Goal: Transaction & Acquisition: Download file/media

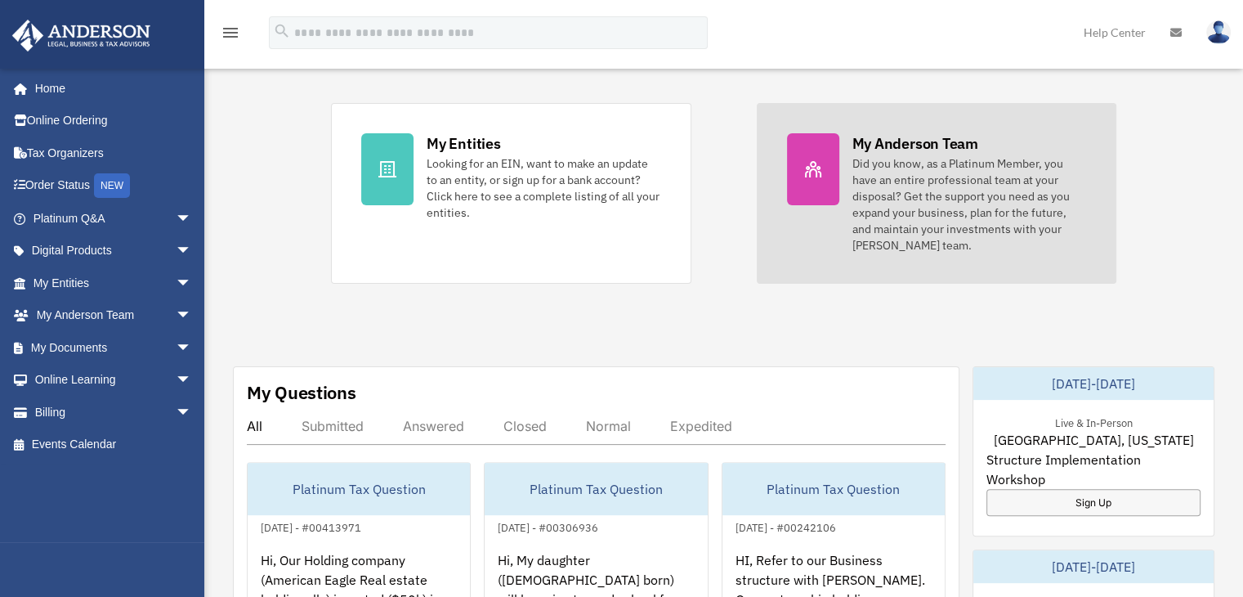
scroll to position [409, 0]
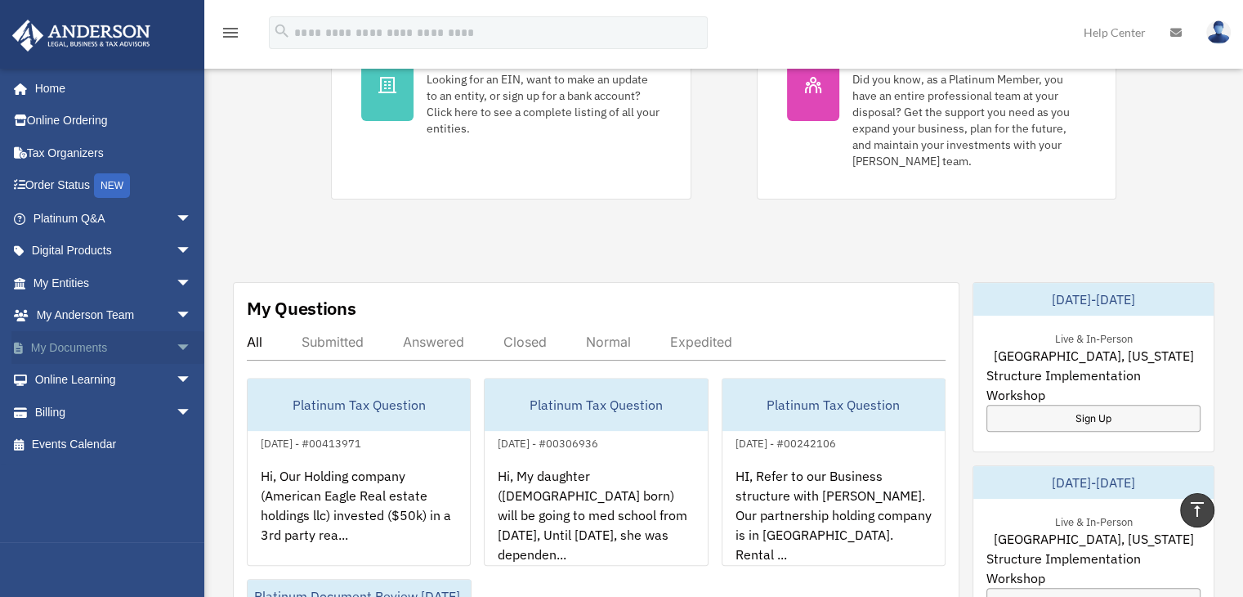
click at [176, 344] on span "arrow_drop_down" at bounding box center [192, 348] width 33 height 34
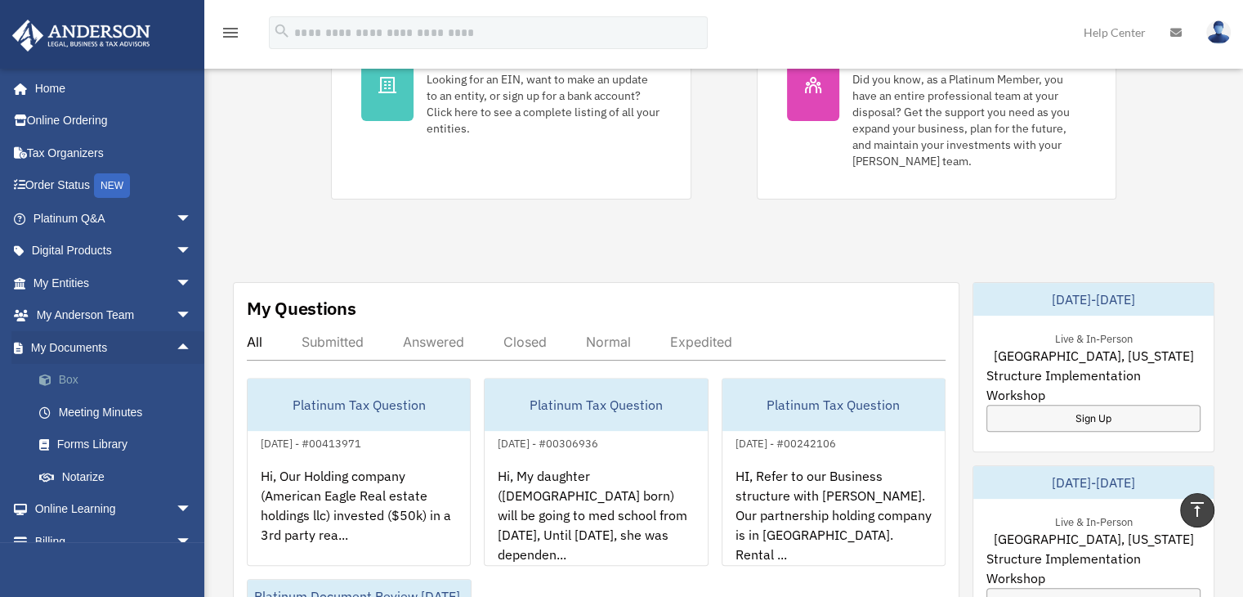
click at [134, 374] on link "Box" at bounding box center [120, 380] width 194 height 33
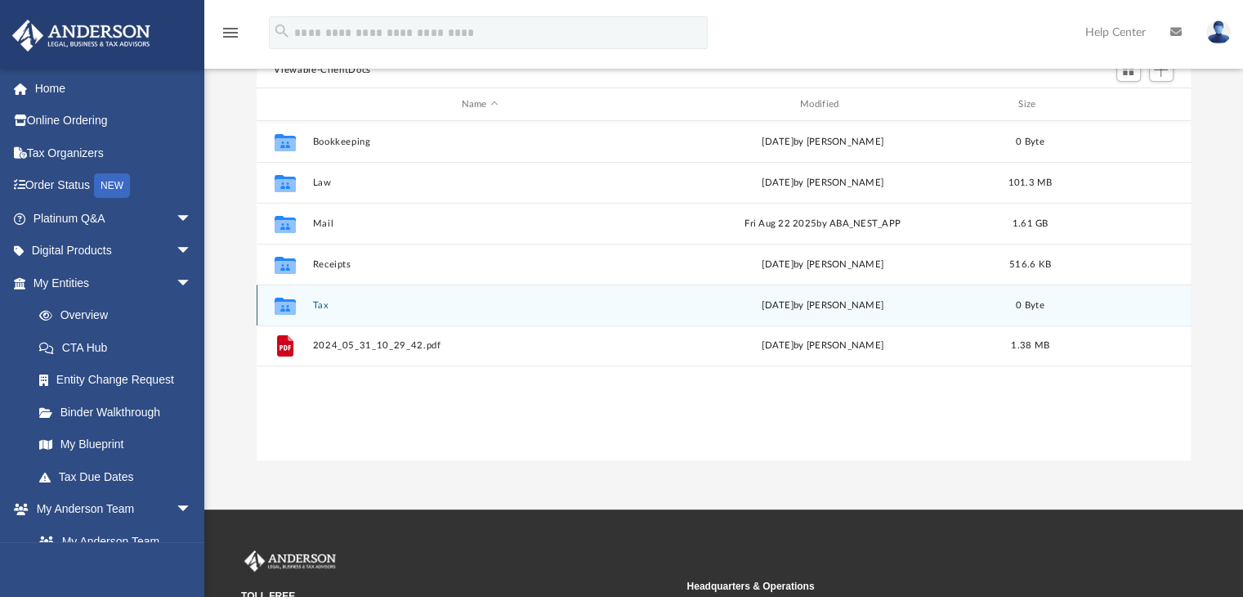
scroll to position [82, 0]
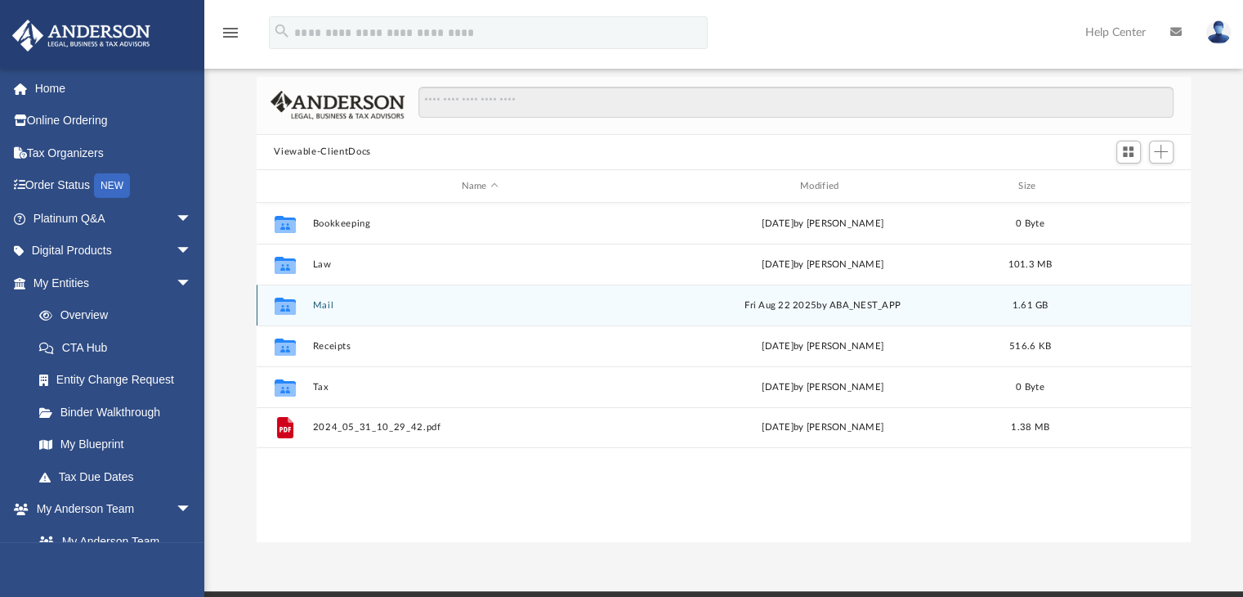
click at [327, 304] on button "Mail" at bounding box center [479, 305] width 335 height 11
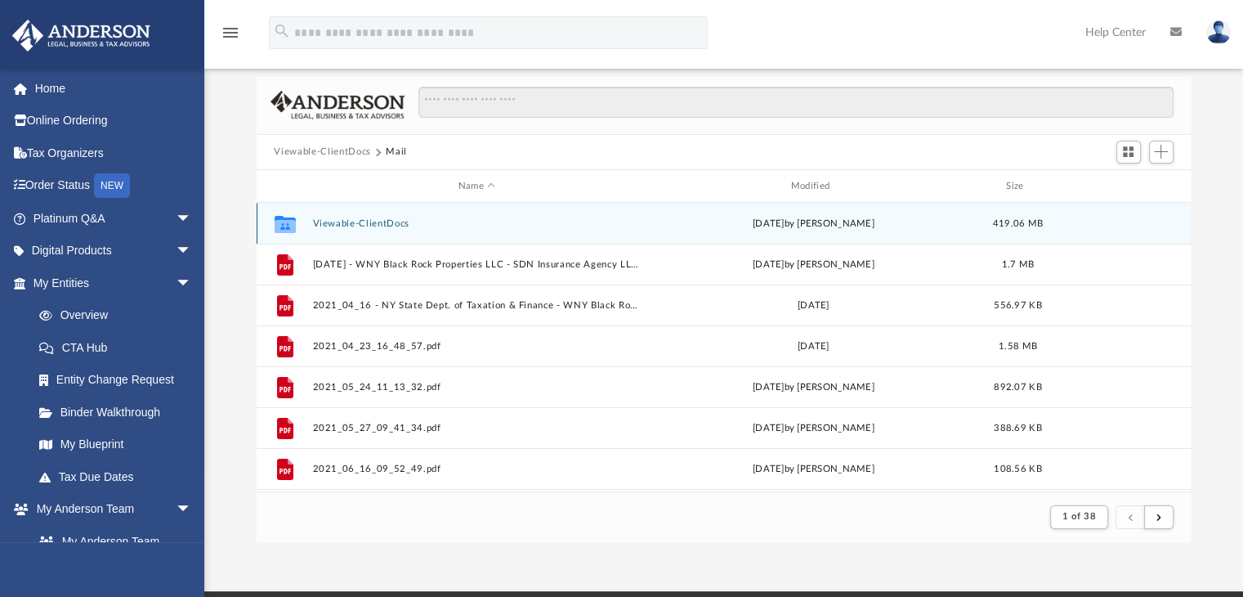
scroll to position [308, 922]
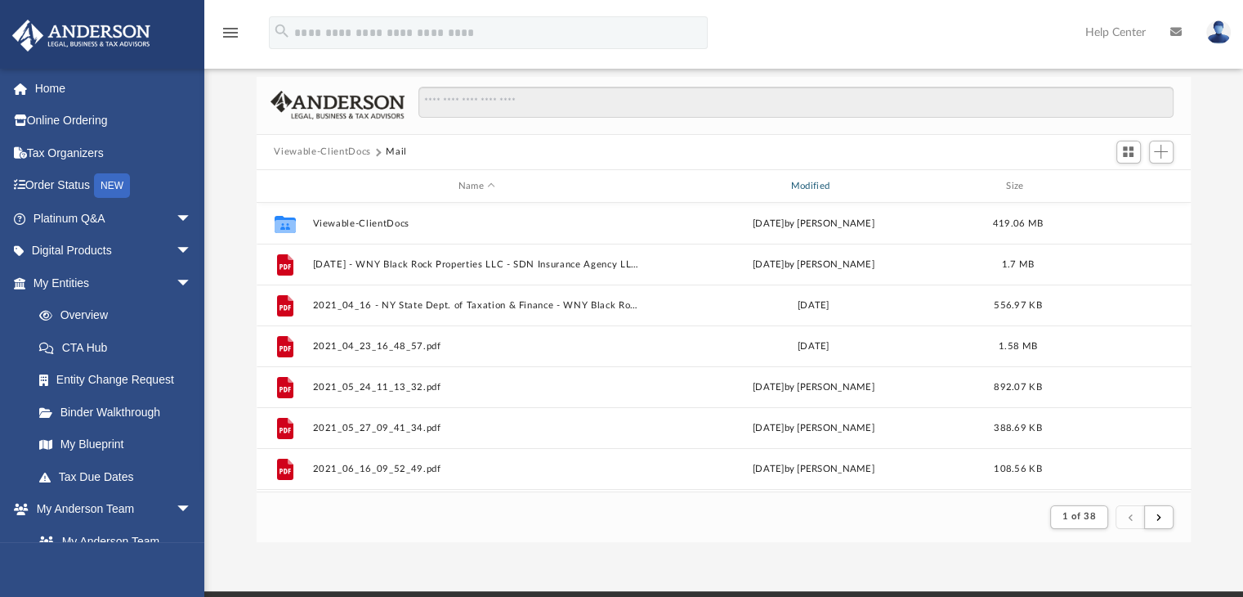
click at [819, 186] on div "Modified" at bounding box center [812, 186] width 329 height 15
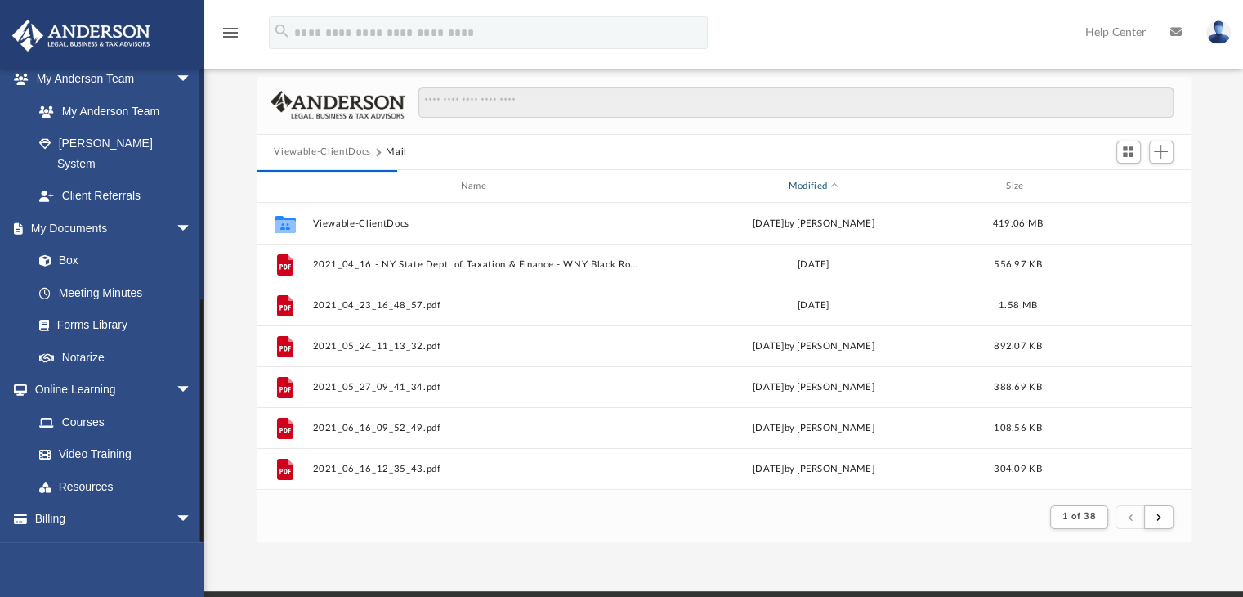
scroll to position [438, 0]
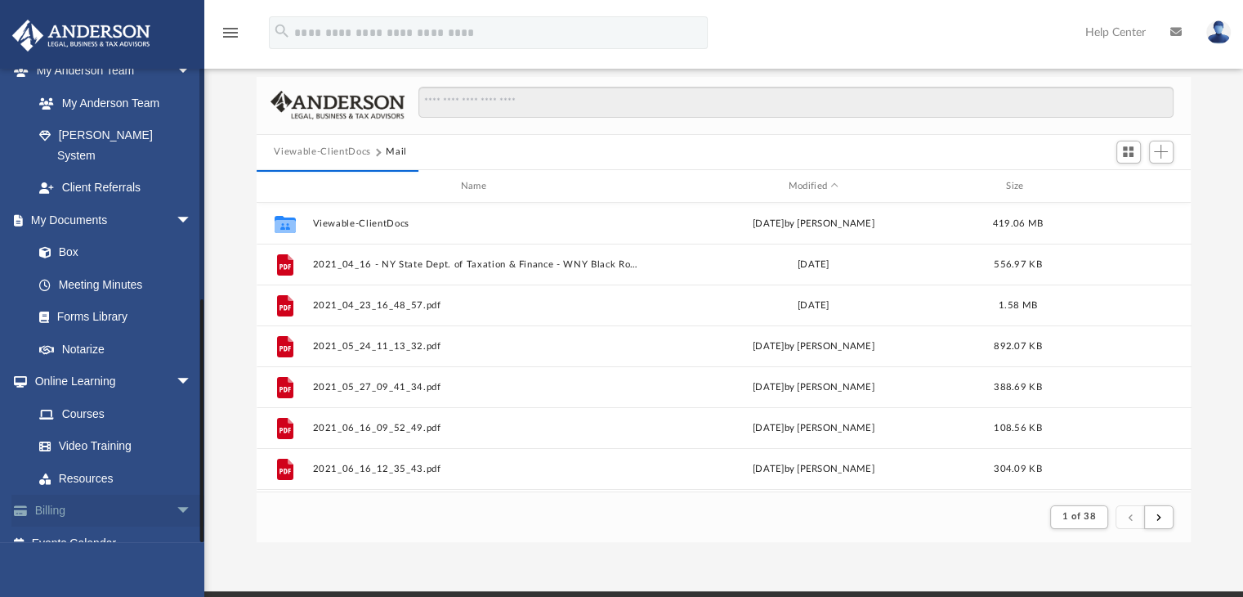
click at [176, 495] on span "arrow_drop_down" at bounding box center [192, 512] width 33 height 34
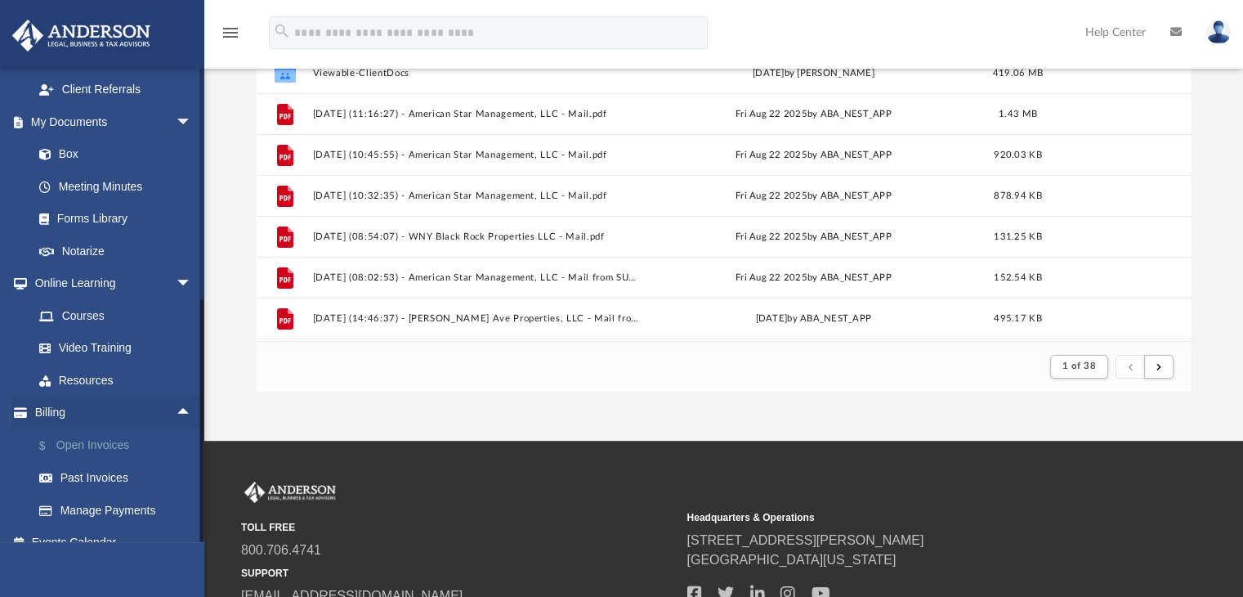
scroll to position [245, 0]
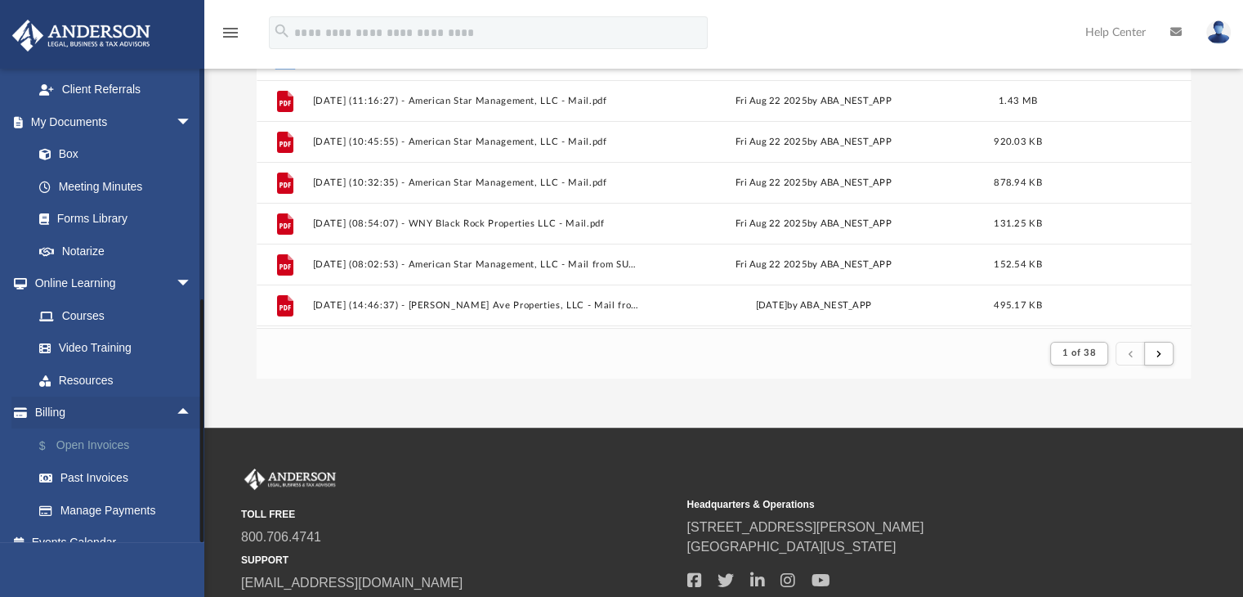
click at [106, 433] on link "$ Open Invoices" at bounding box center [120, 445] width 194 height 34
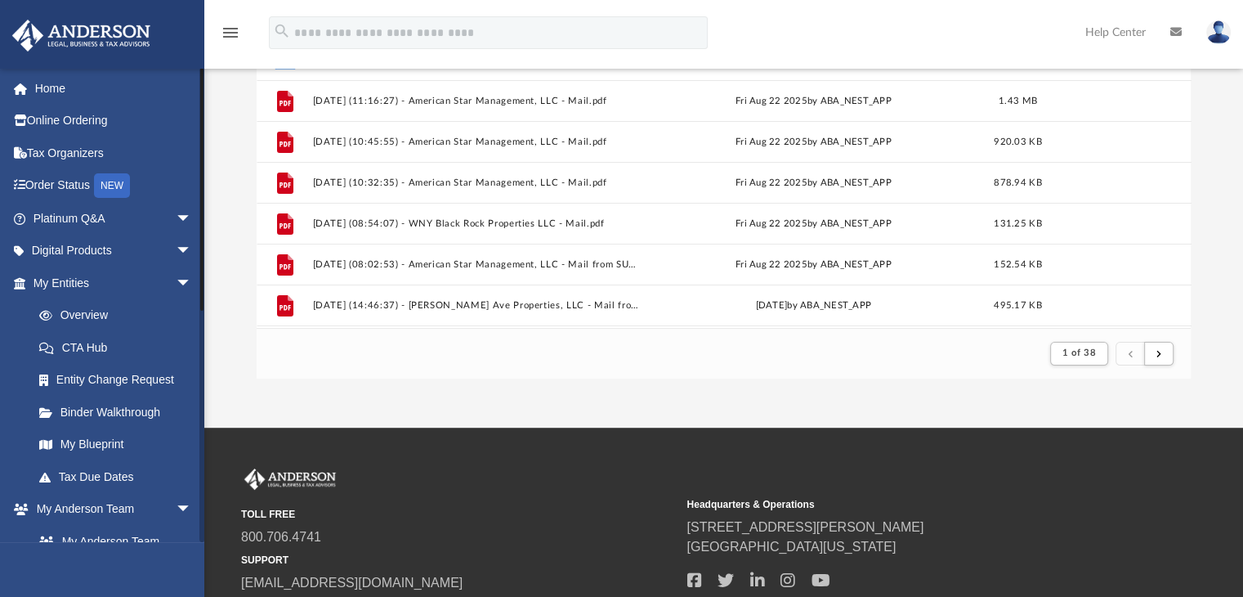
scroll to position [169, 0]
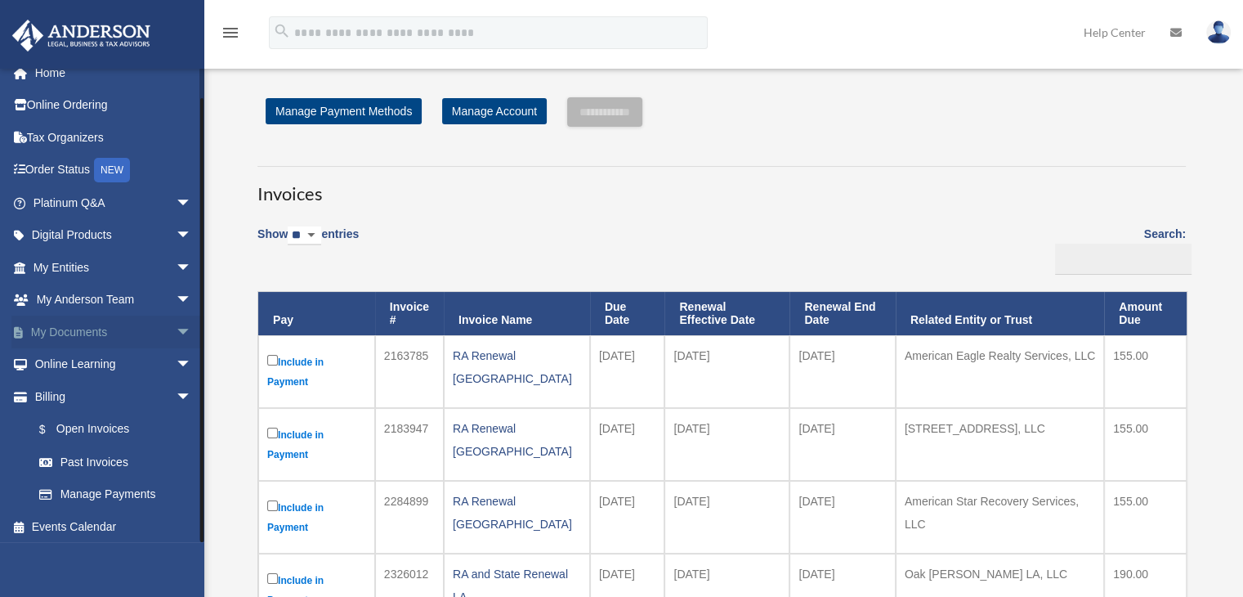
scroll to position [20, 0]
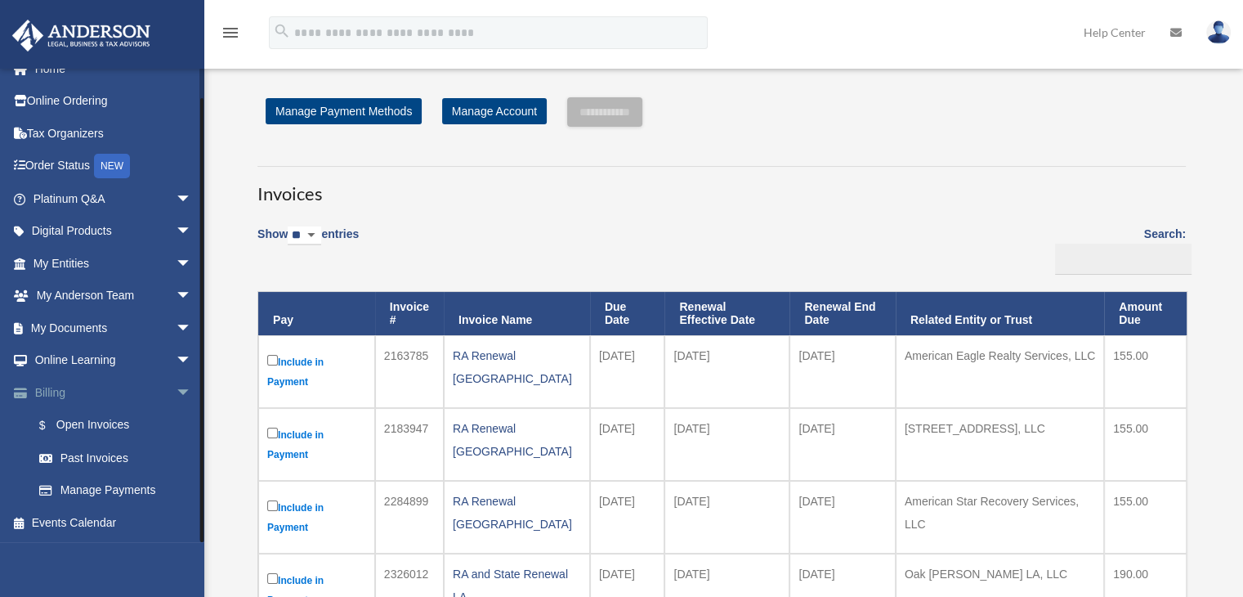
click at [176, 387] on span "arrow_drop_down" at bounding box center [192, 393] width 33 height 34
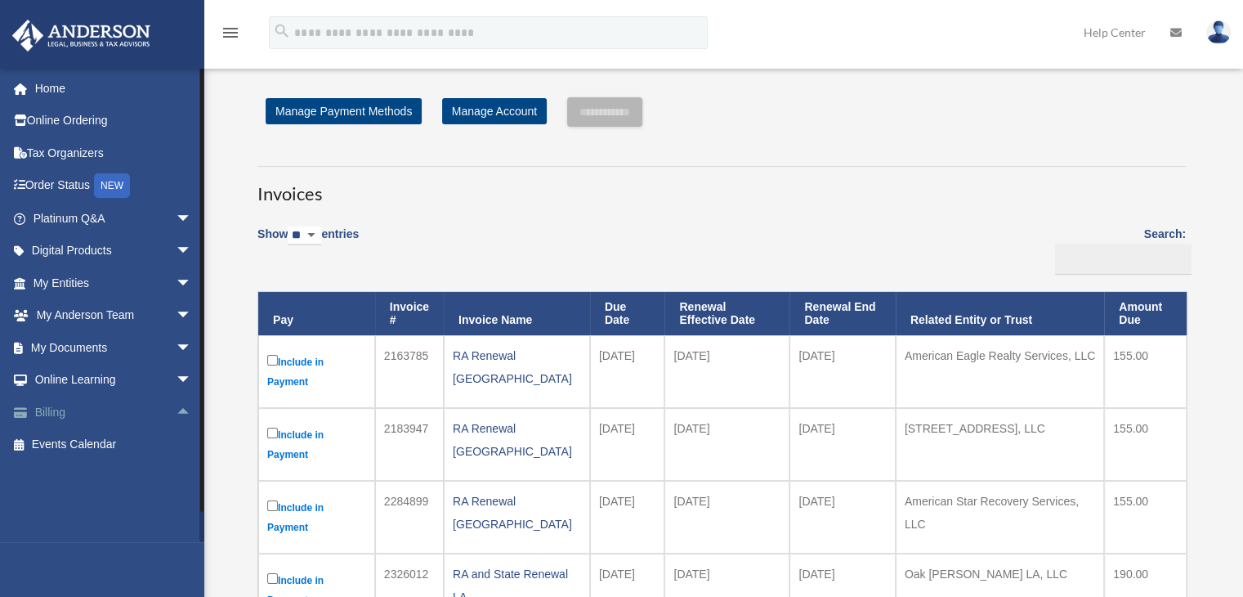
scroll to position [0, 0]
click at [121, 280] on link "My Entities arrow_drop_down" at bounding box center [113, 282] width 205 height 33
click at [56, 86] on link "Home" at bounding box center [113, 88] width 205 height 33
click at [104, 344] on link "My Documents arrow_drop_down" at bounding box center [113, 347] width 205 height 33
click at [176, 347] on span "arrow_drop_down" at bounding box center [192, 348] width 33 height 34
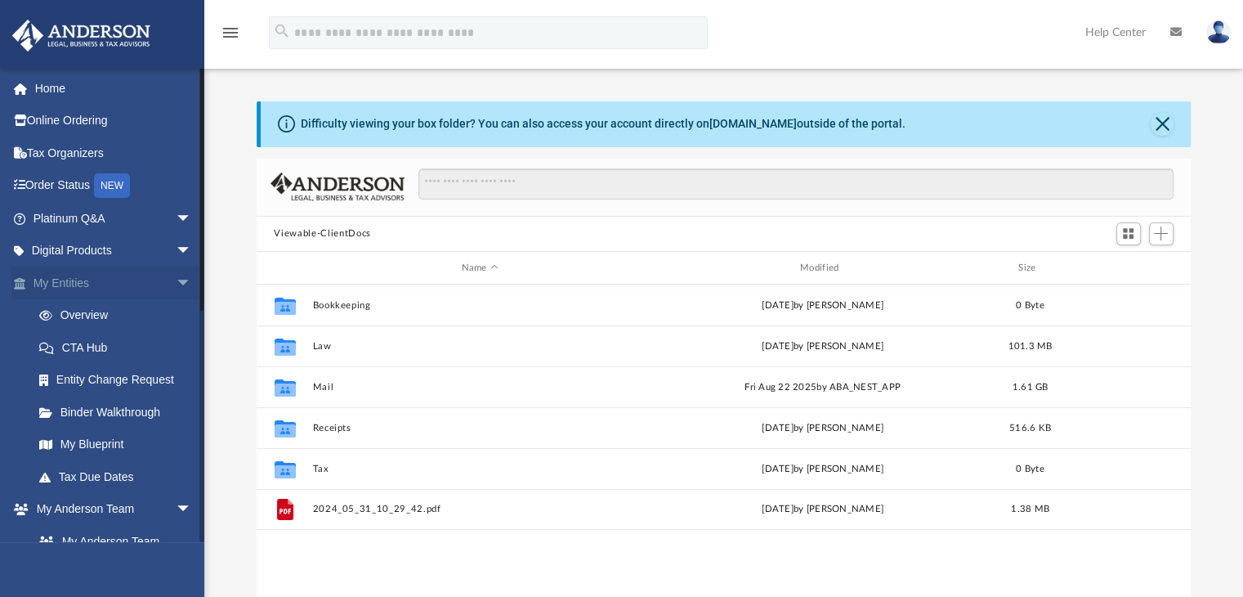
scroll to position [359, 922]
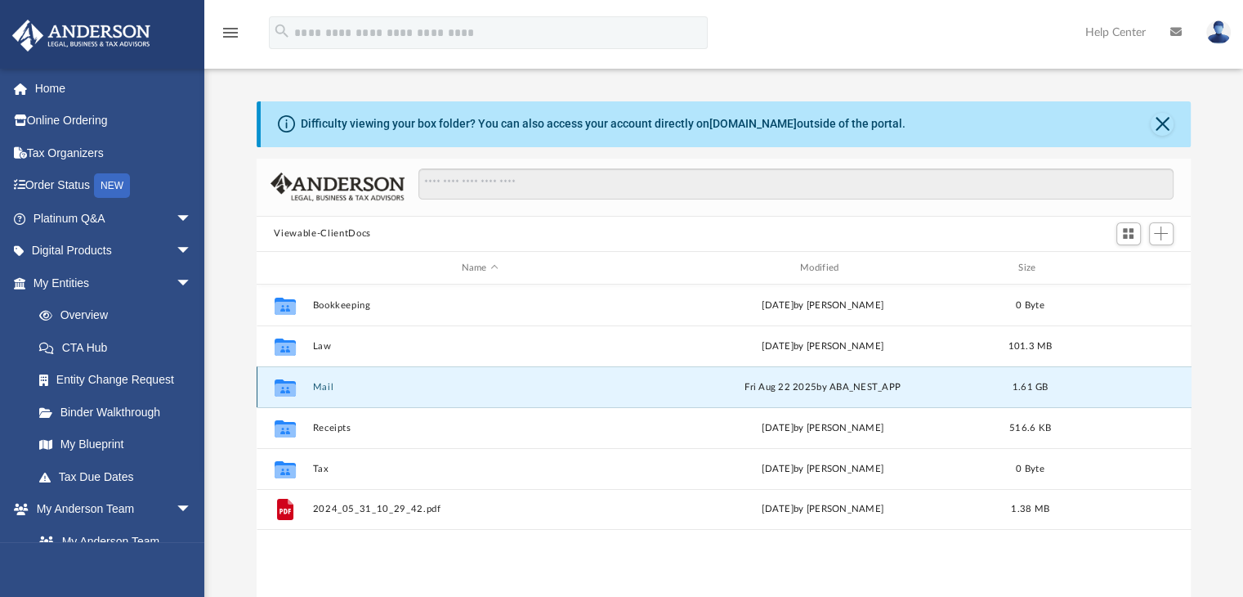
click at [323, 389] on button "Mail" at bounding box center [479, 387] width 335 height 11
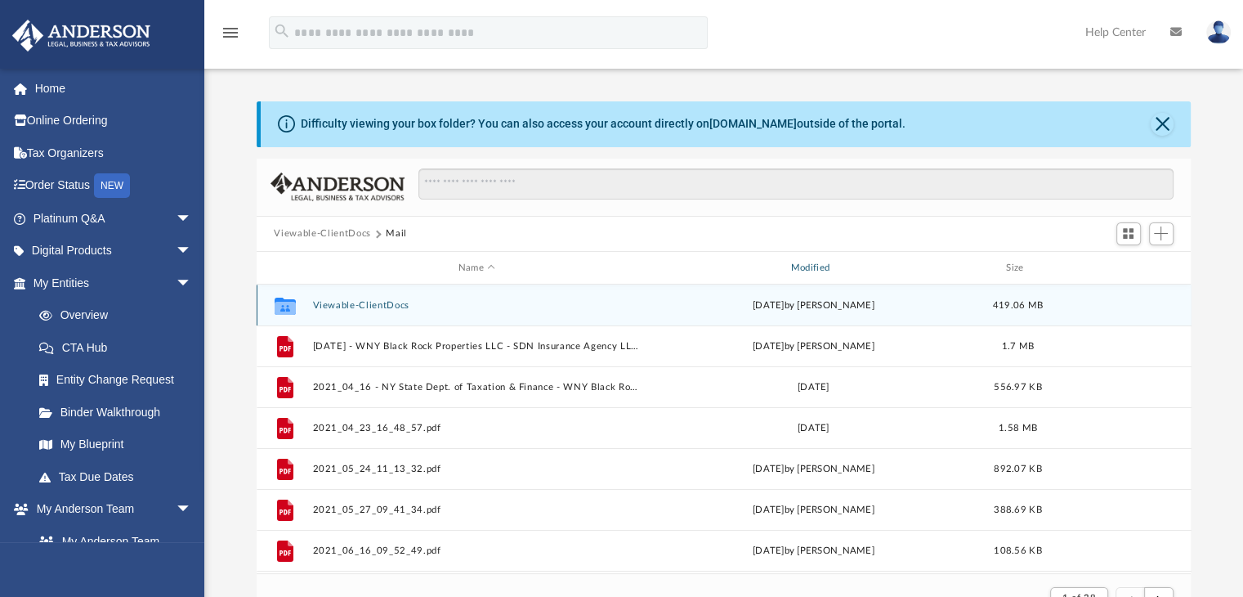
scroll to position [308, 922]
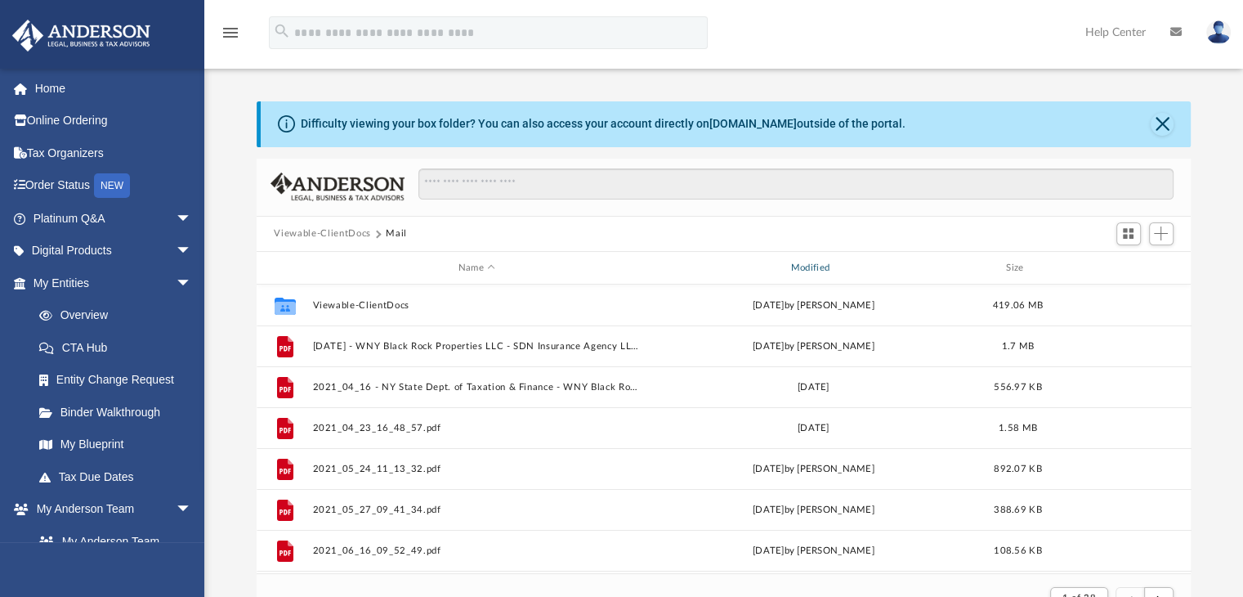
click at [823, 264] on div "Modified" at bounding box center [812, 268] width 329 height 15
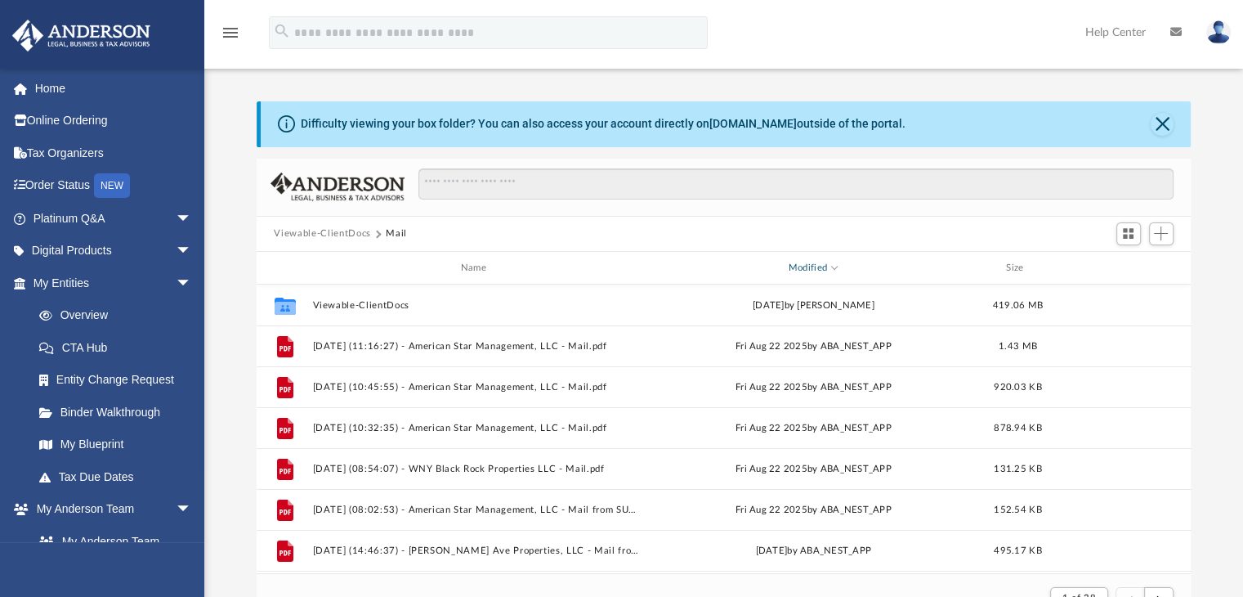
click at [823, 264] on div "Modified" at bounding box center [812, 268] width 329 height 15
click at [1157, 141] on div "Difficulty viewing your box folder? You can also access your account directly o…" at bounding box center [726, 124] width 931 height 46
click at [1156, 130] on button "Close" at bounding box center [1162, 124] width 23 height 23
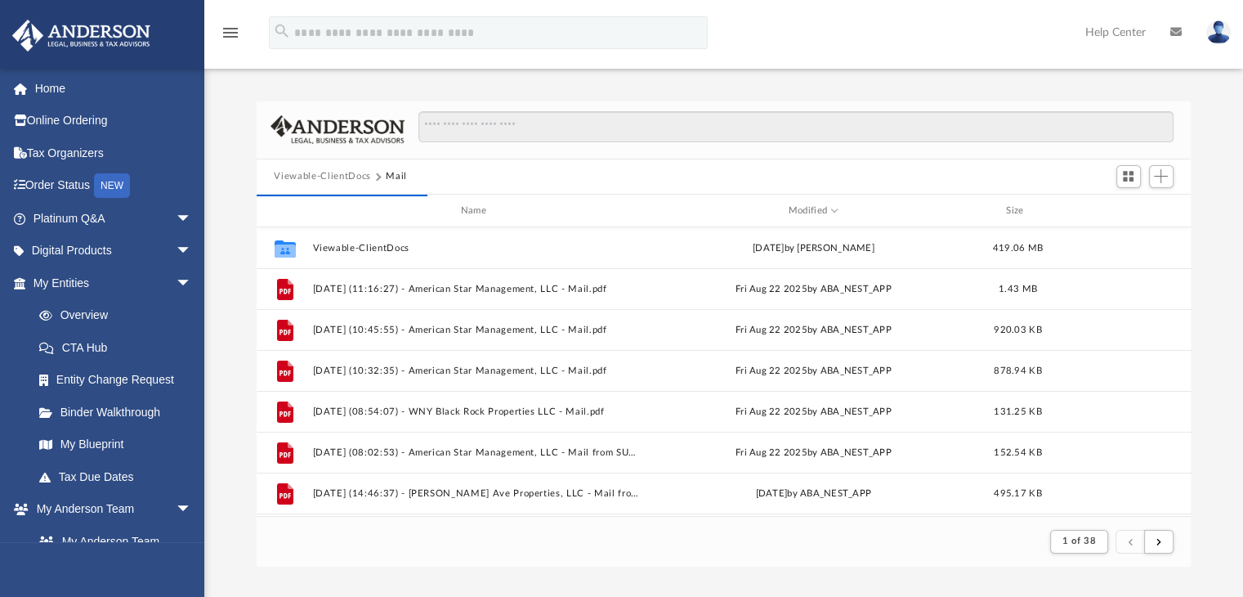
click at [471, 181] on div "Viewable-ClientDocs Mail" at bounding box center [724, 177] width 935 height 36
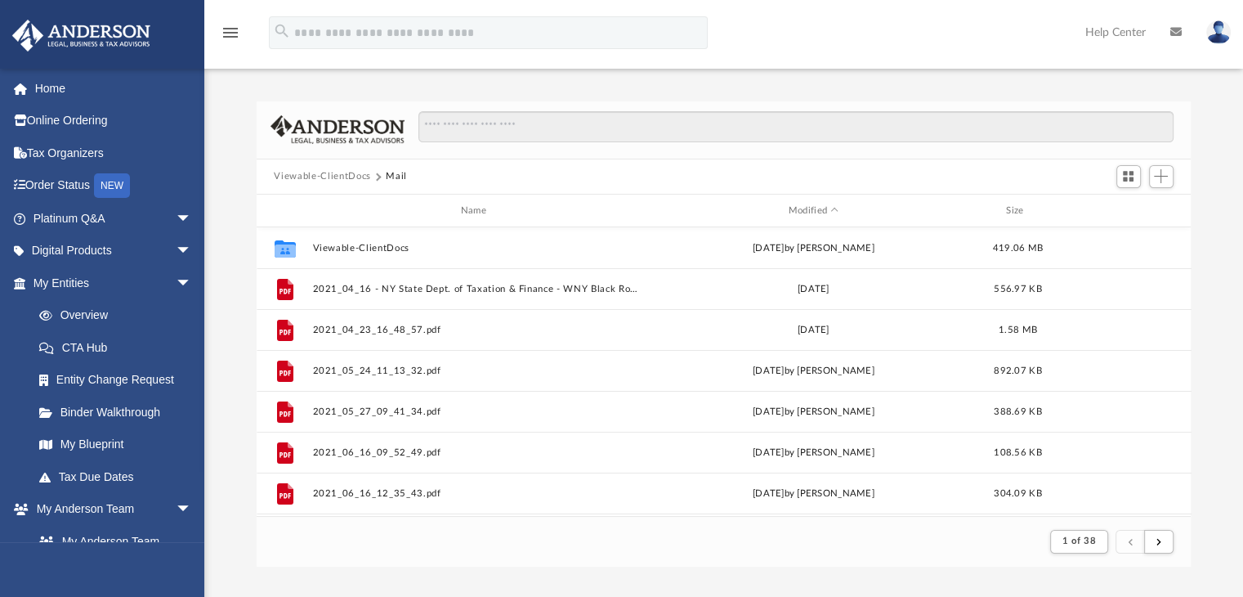
click at [791, 190] on div "Viewable-ClientDocs Mail" at bounding box center [724, 177] width 935 height 36
click at [801, 204] on div "Modified" at bounding box center [812, 211] width 329 height 15
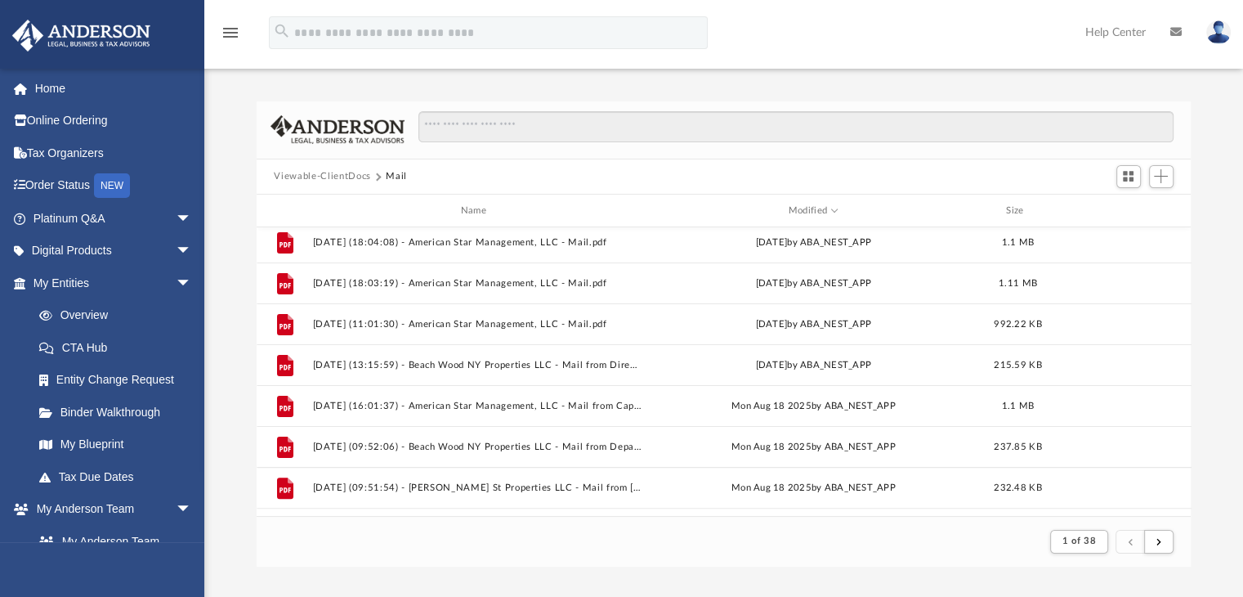
scroll to position [526, 0]
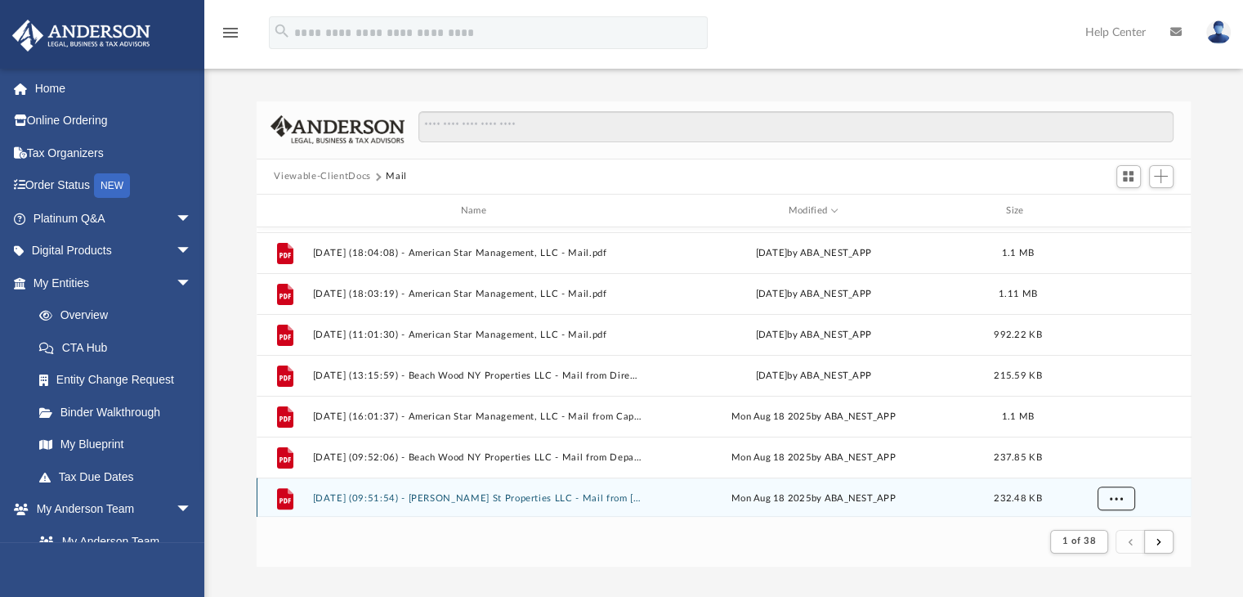
click at [1117, 495] on div "File 2025.08.22 (10:45:55) - American Star Management, LLC - Mail.pdf Fri Aug 2…" at bounding box center [724, 371] width 935 height 289
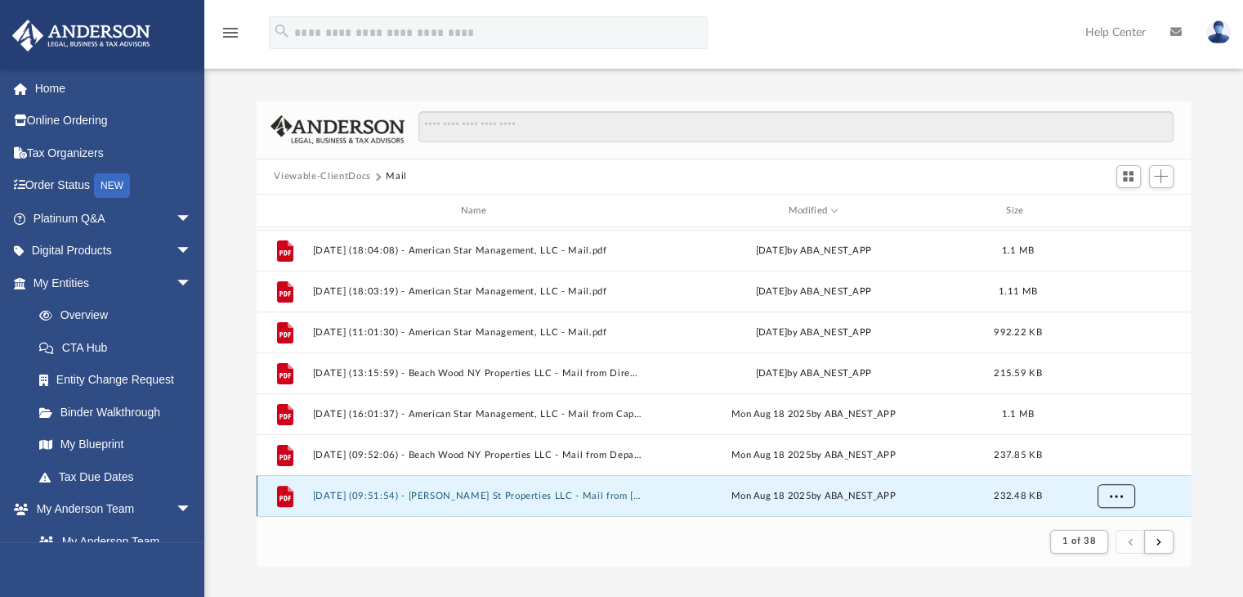
click at [1116, 495] on span "More options" at bounding box center [1115, 495] width 13 height 9
click at [1105, 460] on li "Download" at bounding box center [1100, 461] width 47 height 17
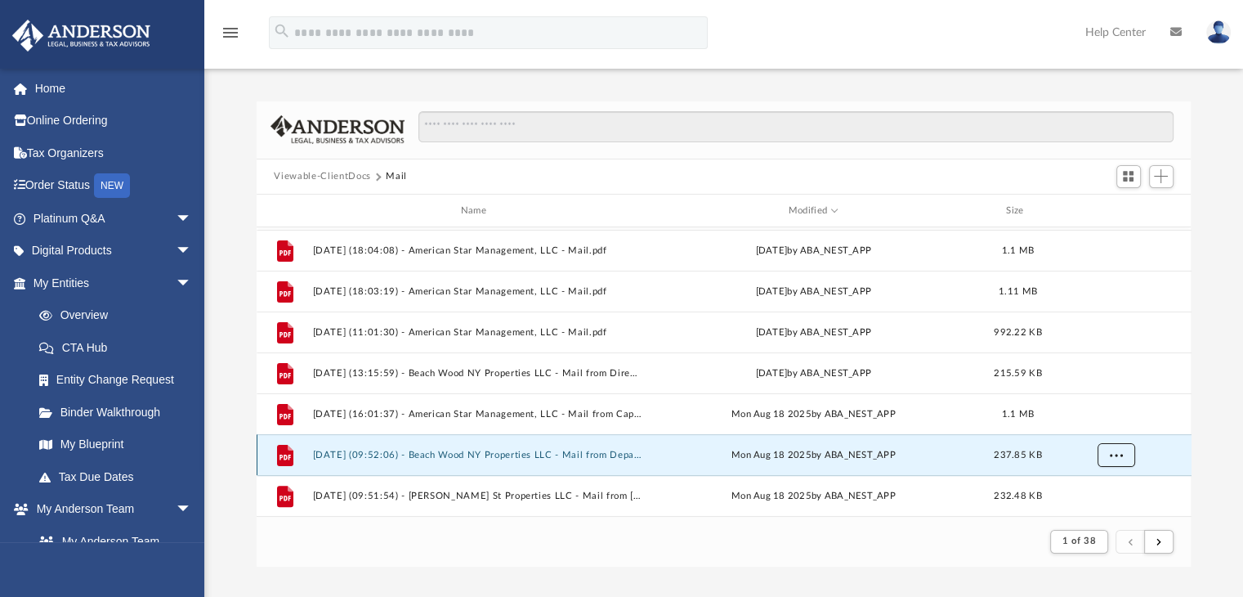
click at [1112, 454] on span "More options" at bounding box center [1115, 454] width 13 height 9
click at [1092, 421] on li "Download" at bounding box center [1100, 420] width 47 height 17
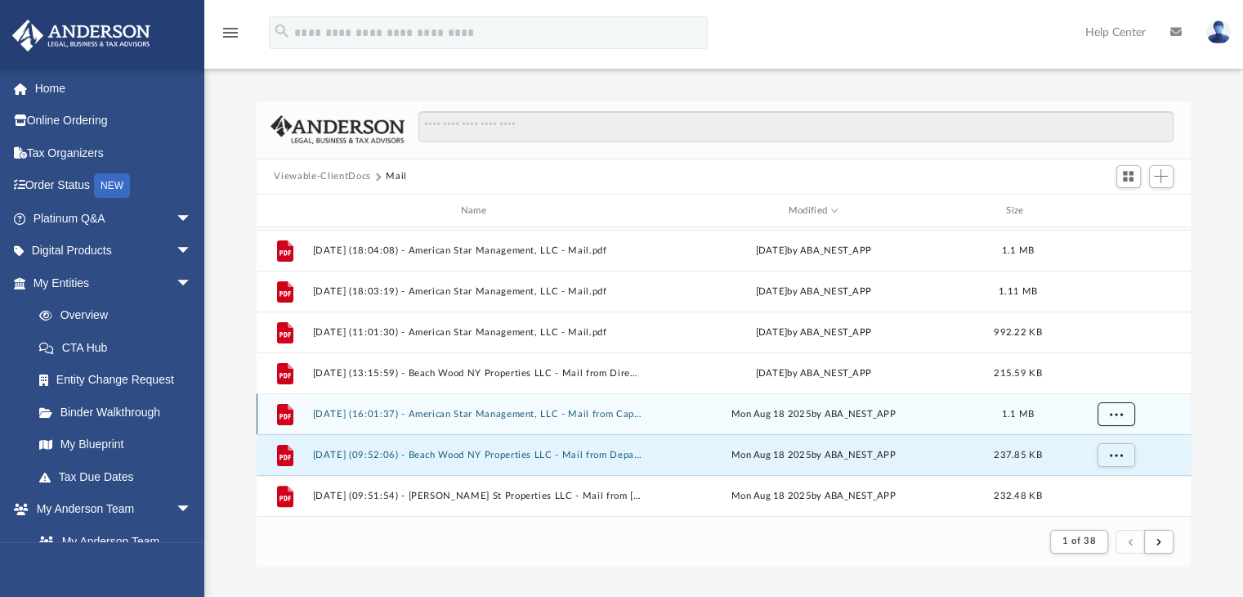
click at [1118, 408] on button "More options" at bounding box center [1116, 414] width 38 height 25
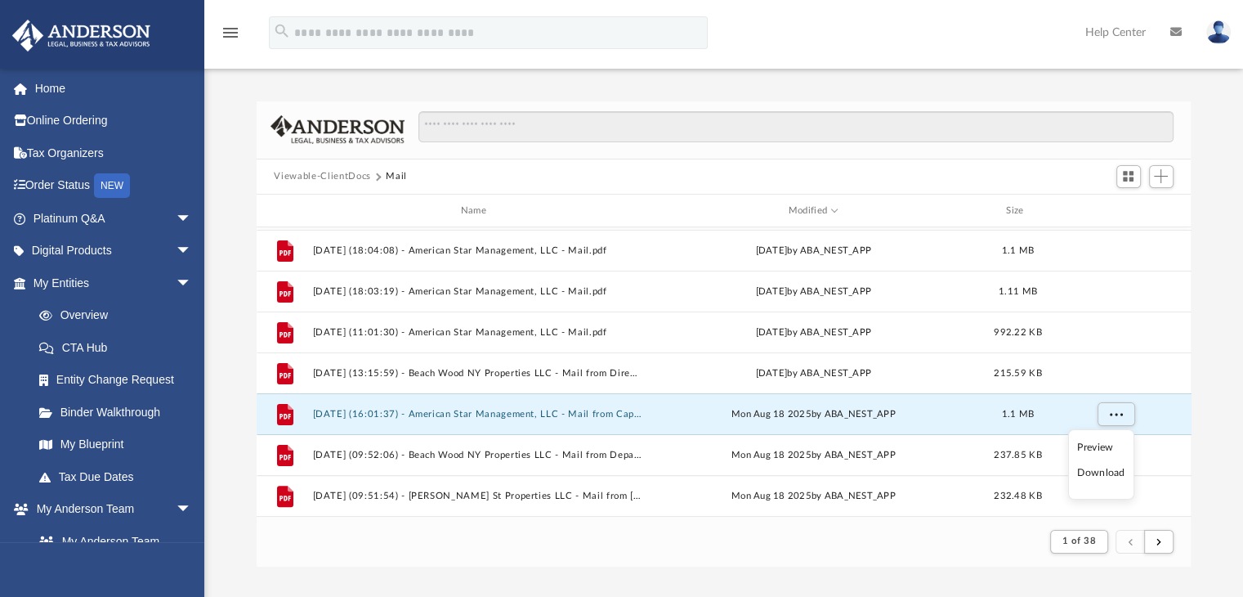
click at [1092, 473] on li "Download" at bounding box center [1100, 472] width 47 height 17
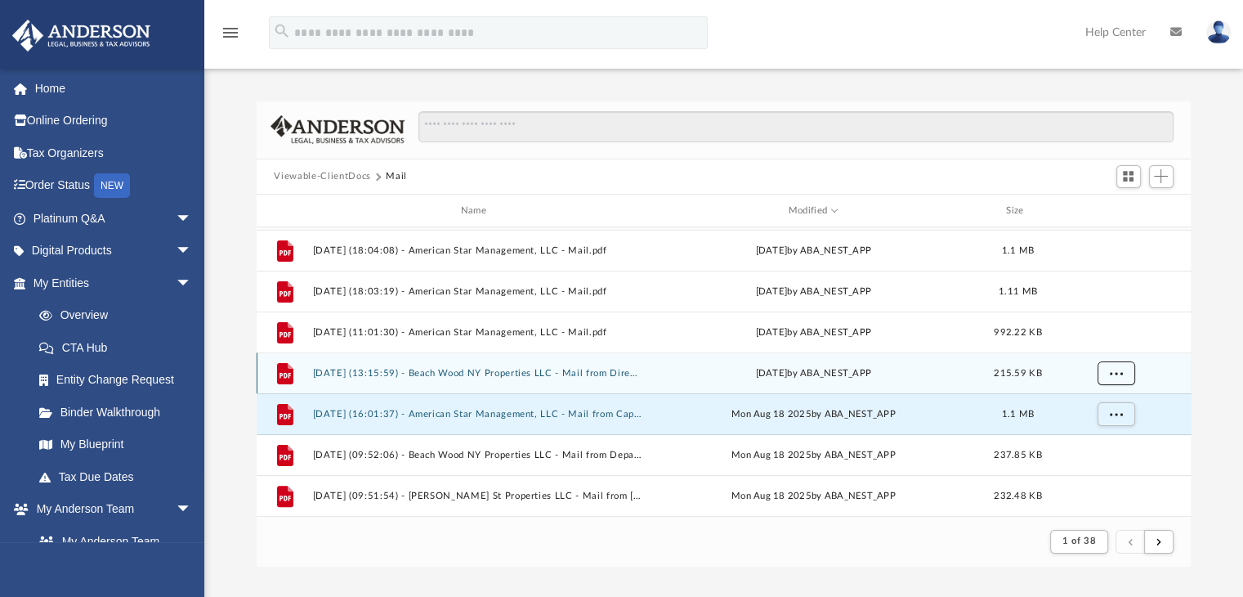
click at [1117, 374] on span "More options" at bounding box center [1115, 373] width 13 height 9
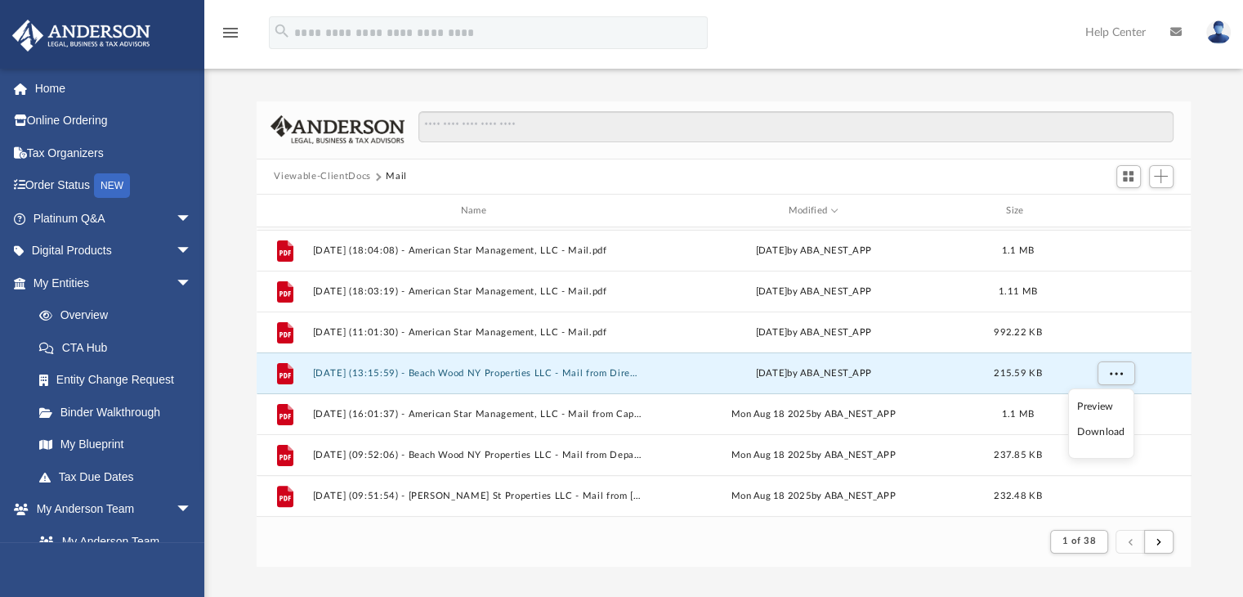
click at [1093, 428] on li "Download" at bounding box center [1100, 431] width 47 height 17
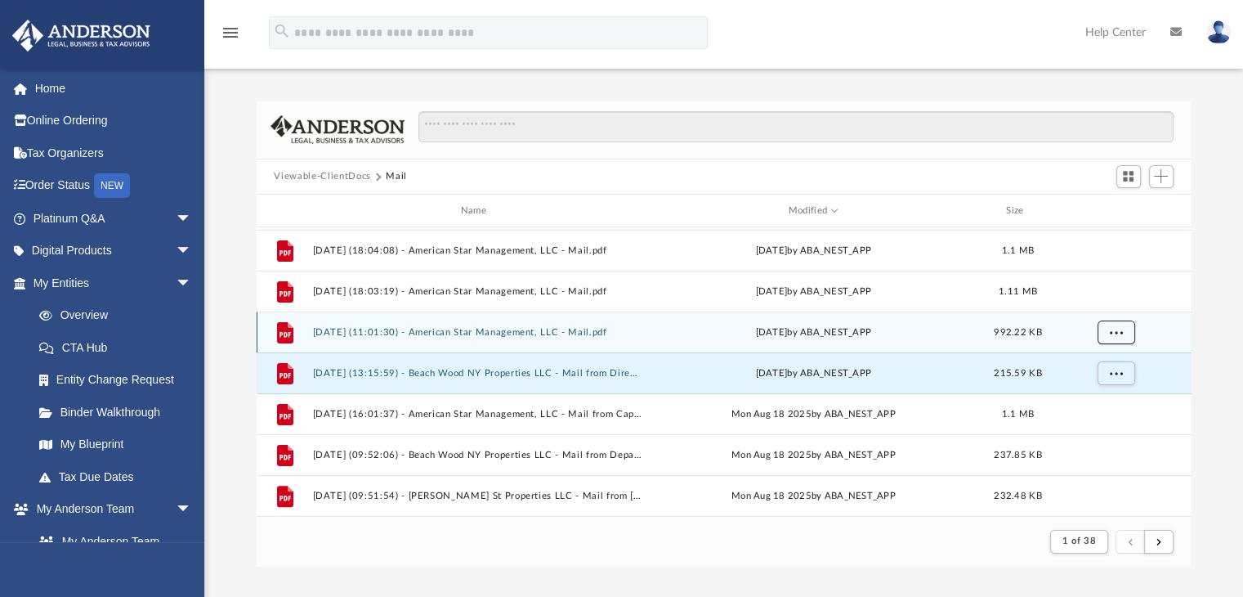
click at [1122, 329] on button "More options" at bounding box center [1116, 332] width 38 height 25
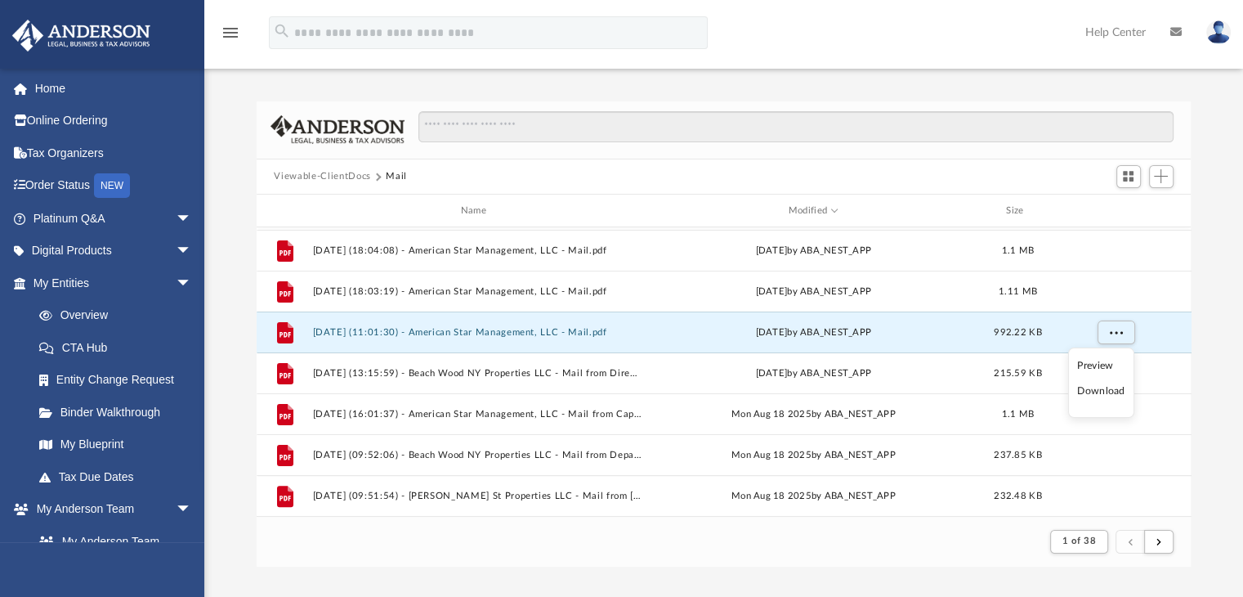
click at [1111, 390] on li "Download" at bounding box center [1100, 391] width 47 height 17
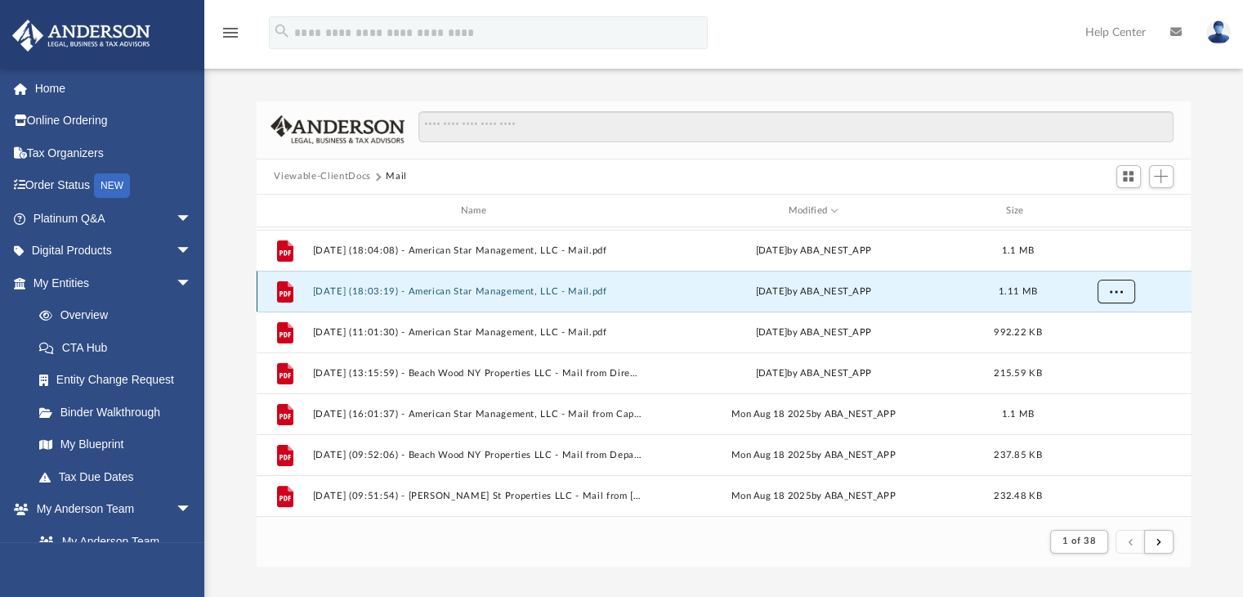
click at [1116, 292] on span "More options" at bounding box center [1115, 291] width 13 height 9
click at [1095, 350] on li "Download" at bounding box center [1100, 350] width 47 height 17
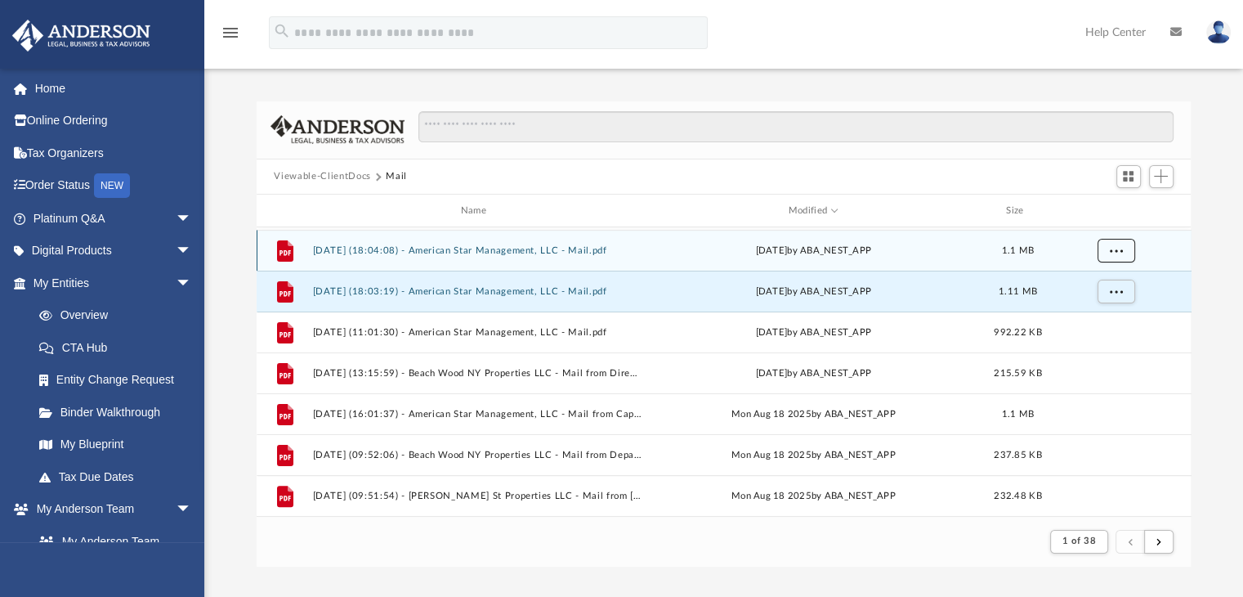
click at [1114, 249] on span "More options" at bounding box center [1115, 250] width 13 height 9
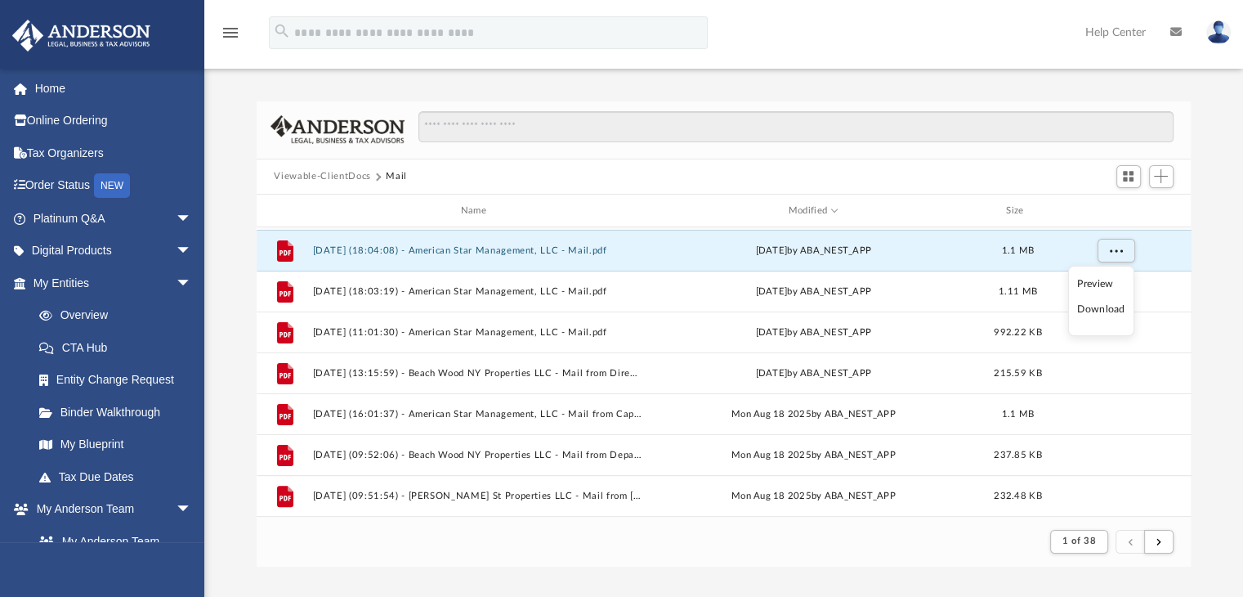
click at [1099, 308] on li "Download" at bounding box center [1100, 309] width 47 height 17
click at [734, 87] on div "Difficulty viewing your box folder? You can also access your account directly o…" at bounding box center [723, 316] width 1039 height 499
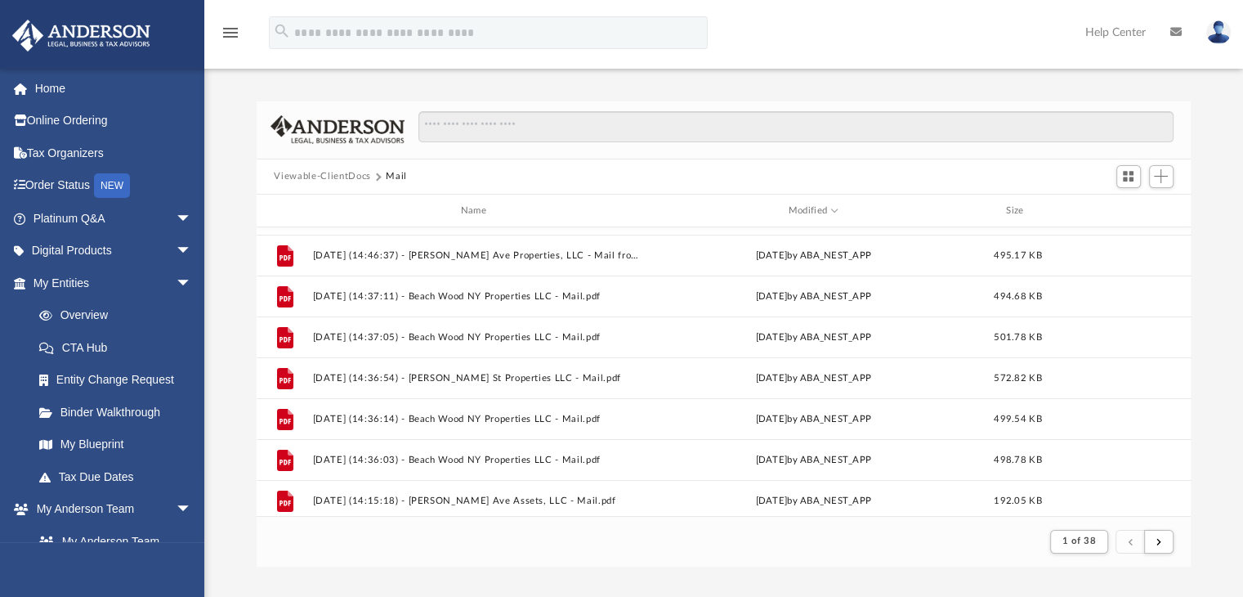
scroll to position [248, 0]
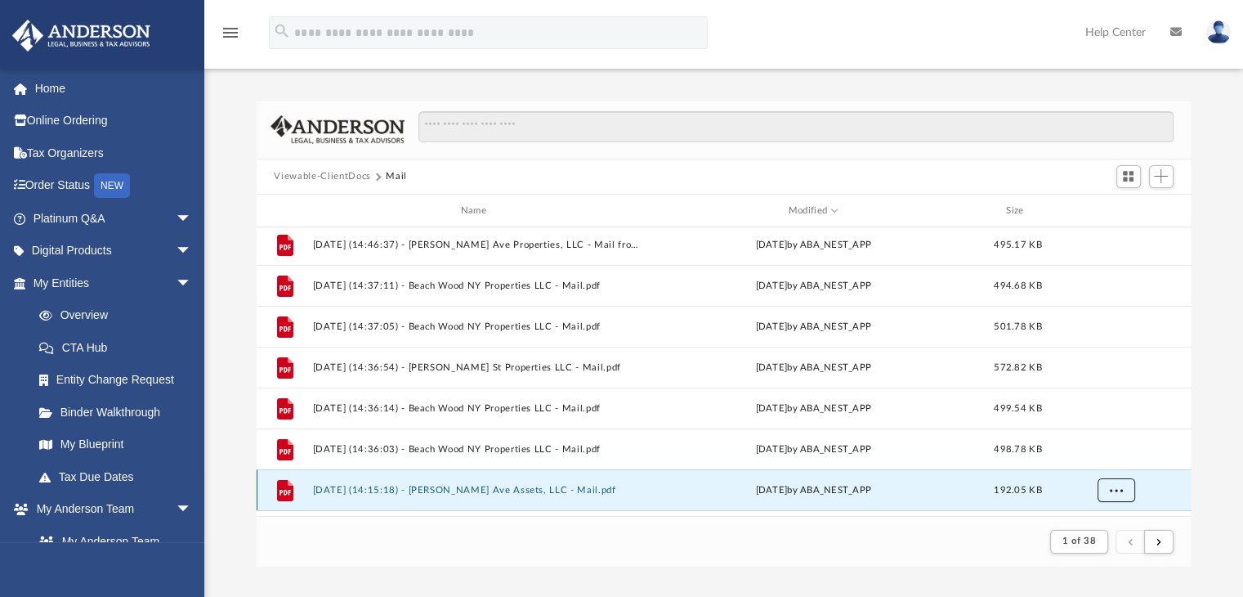
click at [1117, 488] on span "More options" at bounding box center [1115, 490] width 13 height 9
click at [1108, 455] on li "Download" at bounding box center [1100, 455] width 47 height 17
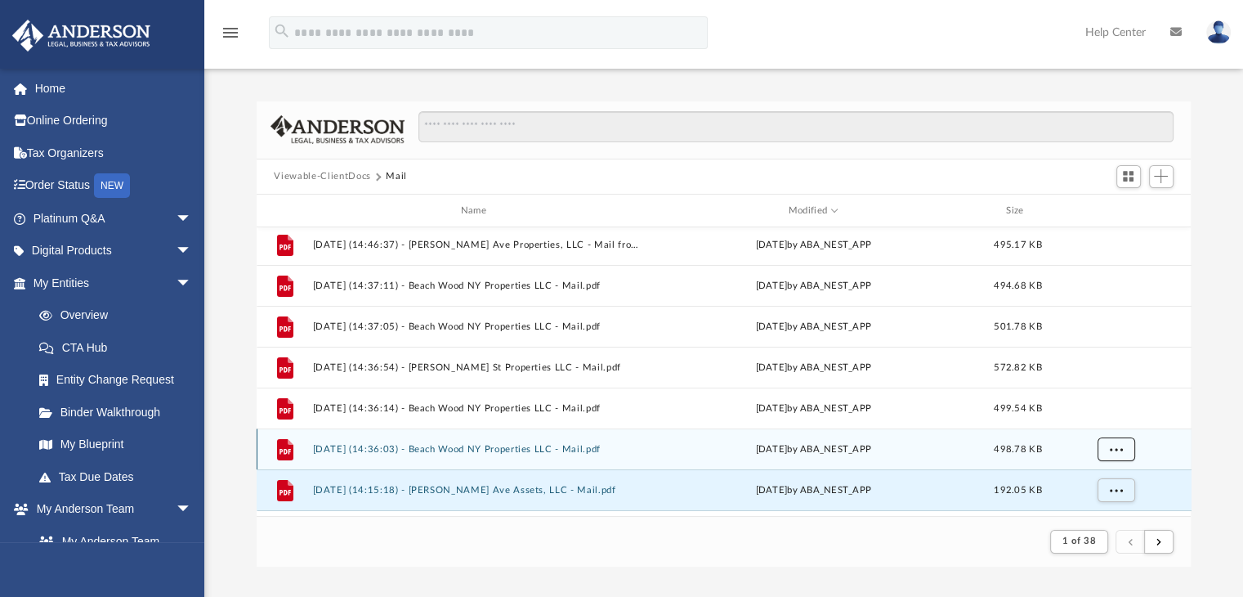
click at [1117, 448] on span "More options" at bounding box center [1115, 449] width 13 height 9
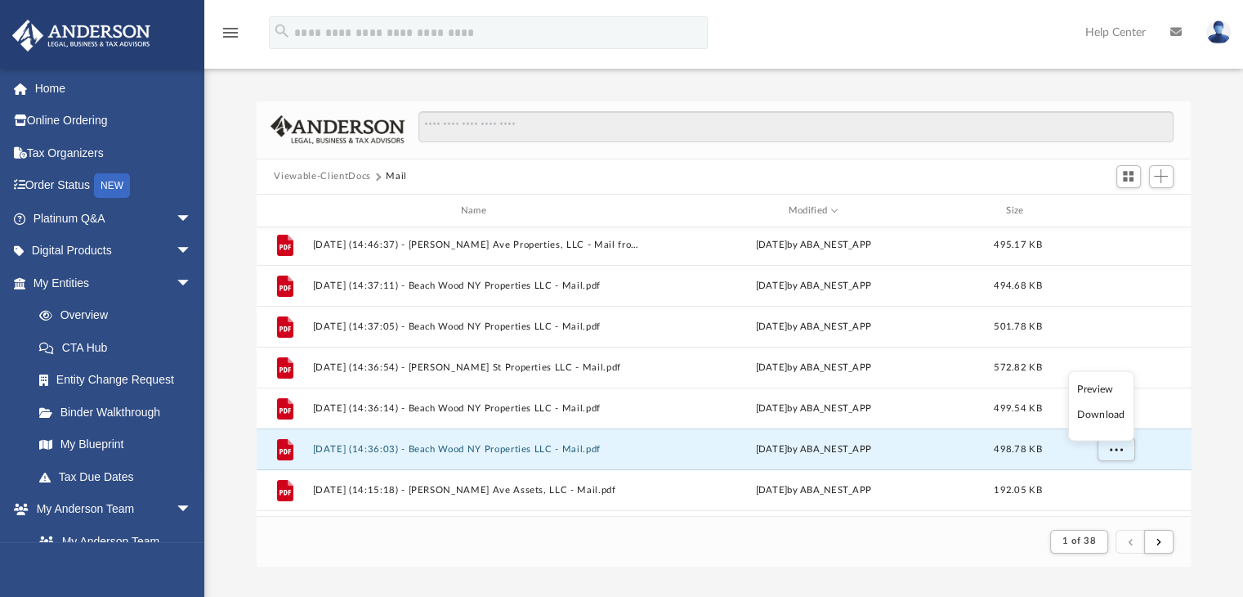
click at [1101, 412] on li "Download" at bounding box center [1100, 414] width 47 height 17
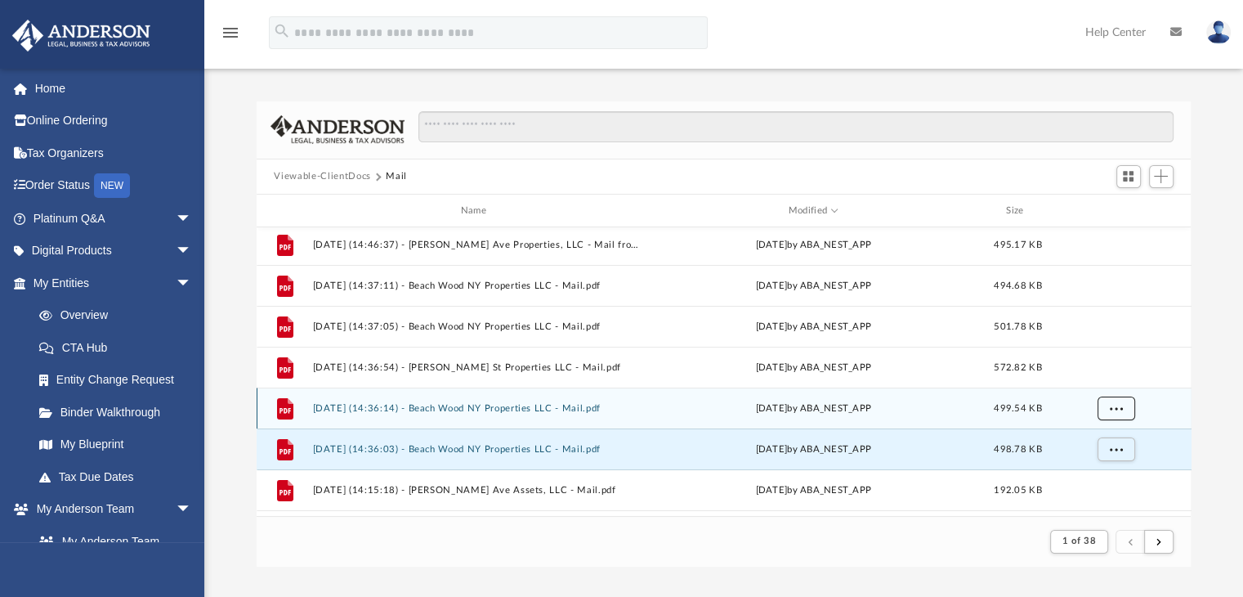
click at [1117, 410] on span "More options" at bounding box center [1115, 408] width 13 height 9
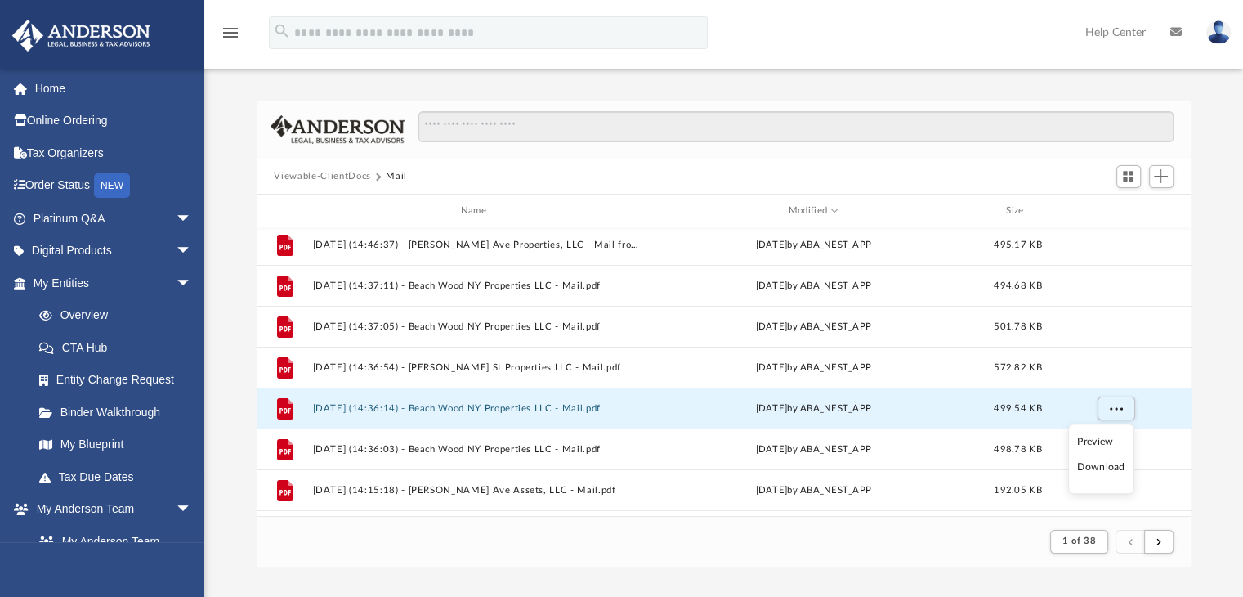
click at [1102, 464] on li "Download" at bounding box center [1100, 467] width 47 height 17
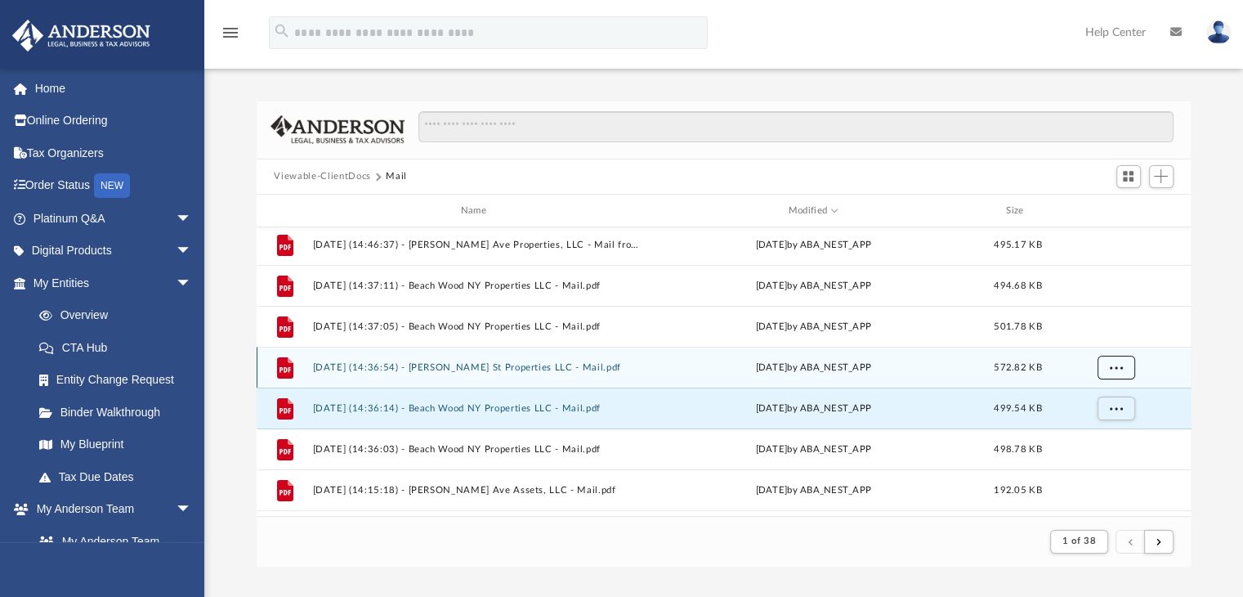
click at [1110, 366] on span "More options" at bounding box center [1115, 367] width 13 height 9
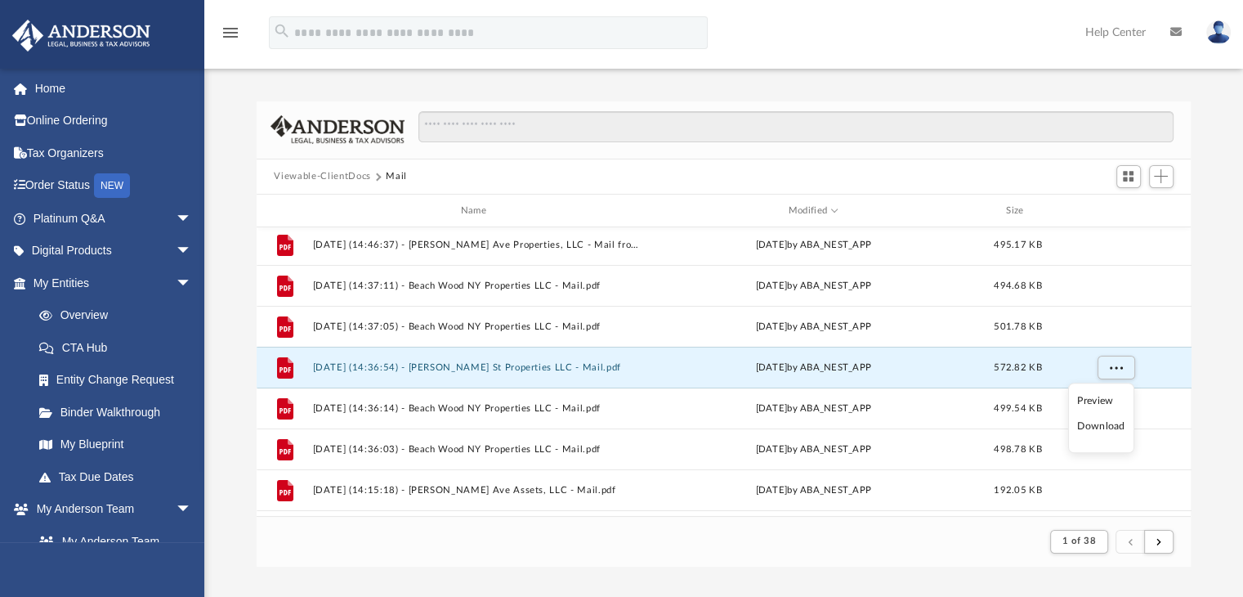
click at [1096, 424] on li "Download" at bounding box center [1100, 426] width 47 height 17
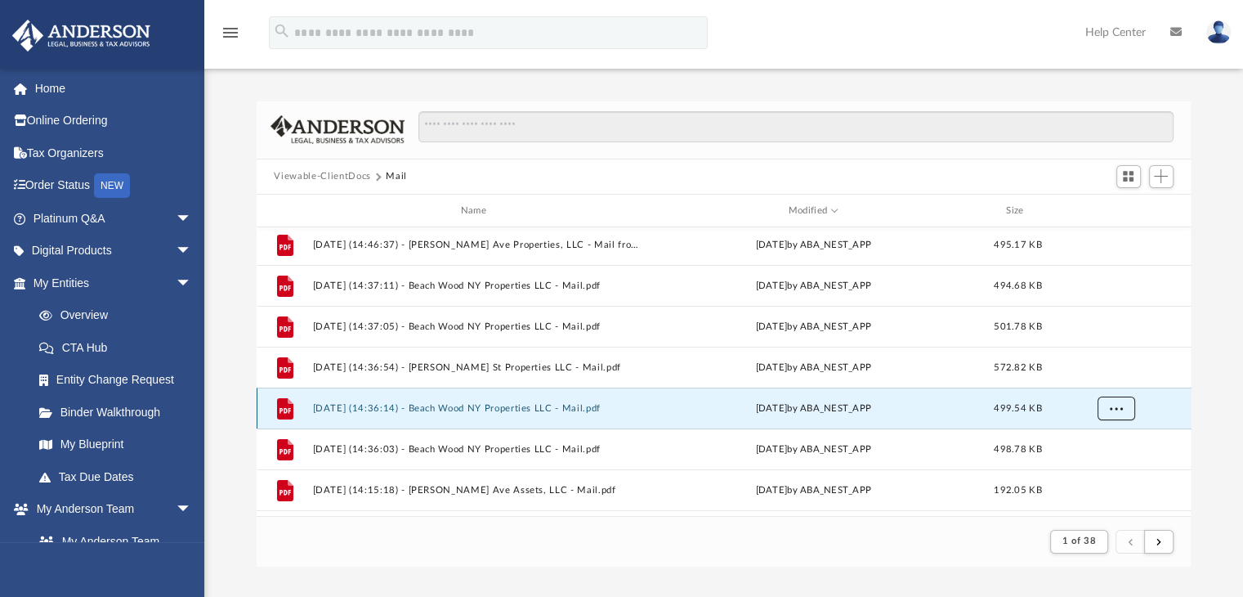
click at [1113, 405] on span "More options" at bounding box center [1115, 408] width 13 height 9
click at [1112, 471] on li "Download" at bounding box center [1100, 467] width 47 height 17
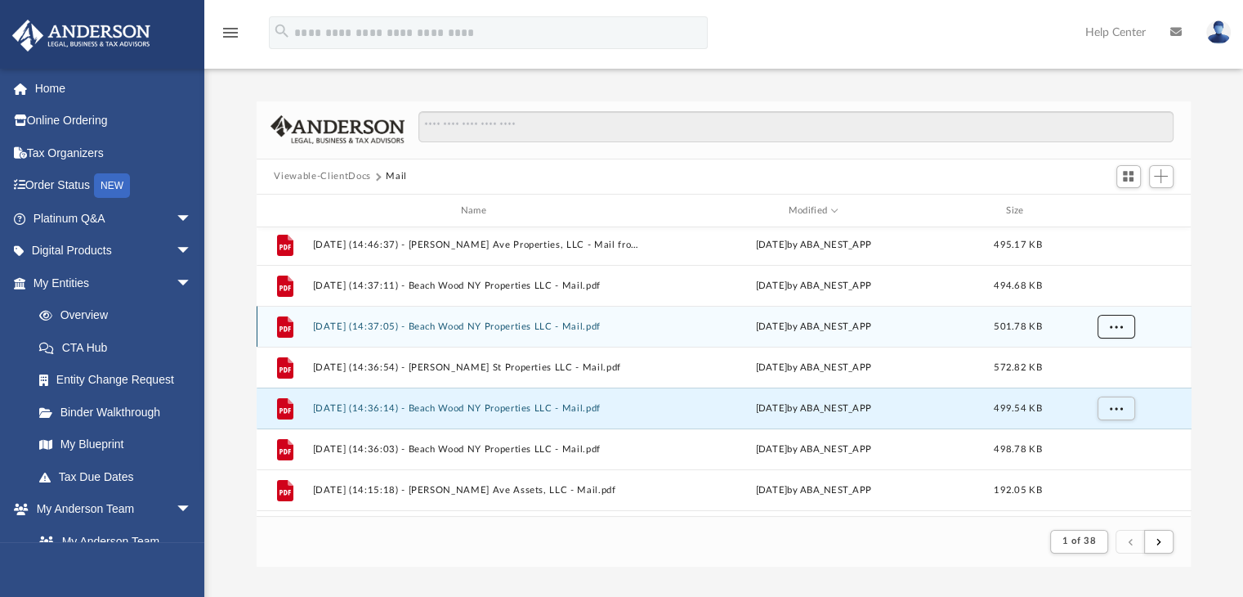
click at [1117, 323] on span "More options" at bounding box center [1115, 326] width 13 height 9
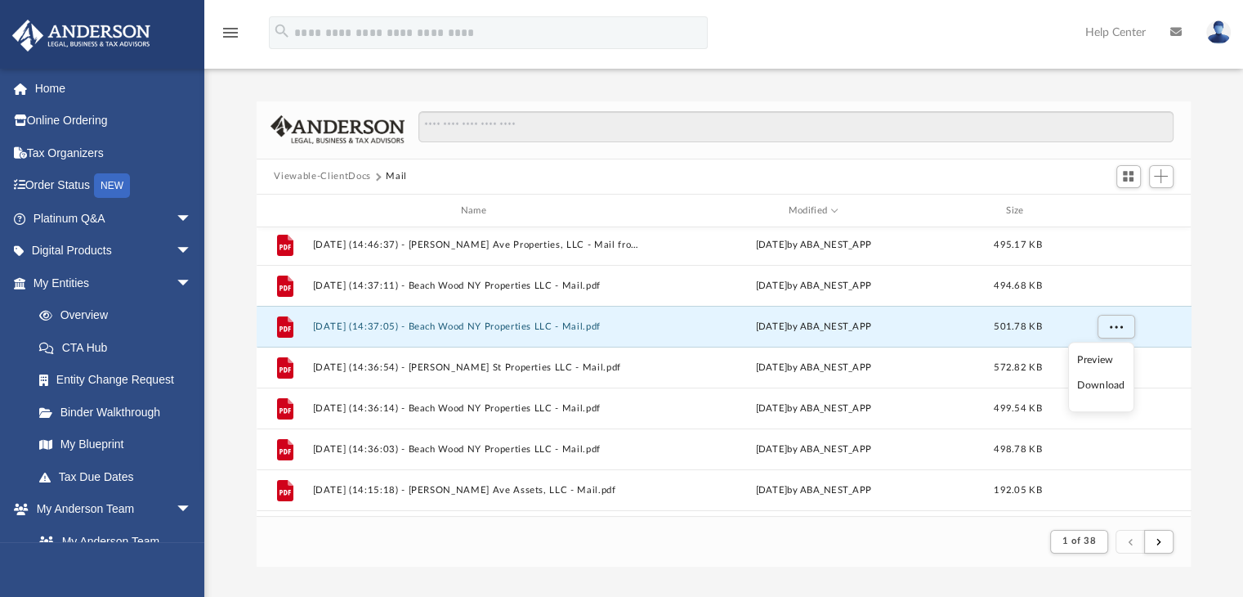
click at [1100, 383] on li "Download" at bounding box center [1100, 385] width 47 height 17
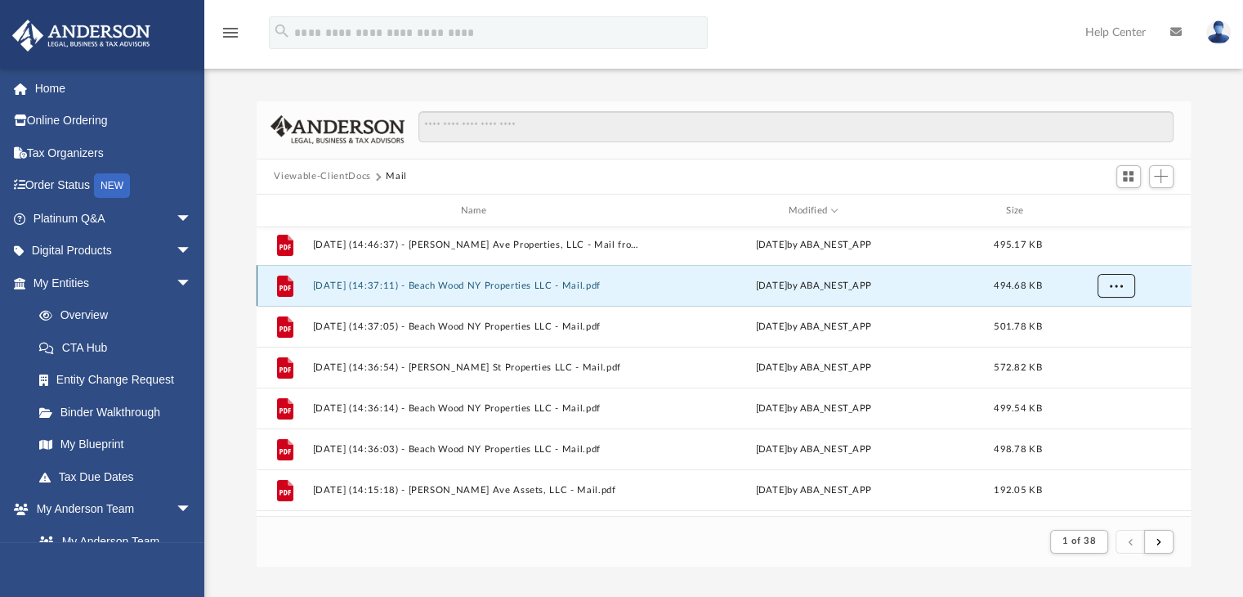
click at [1111, 285] on span "More options" at bounding box center [1115, 285] width 13 height 9
click at [1106, 342] on li "Download" at bounding box center [1100, 344] width 47 height 17
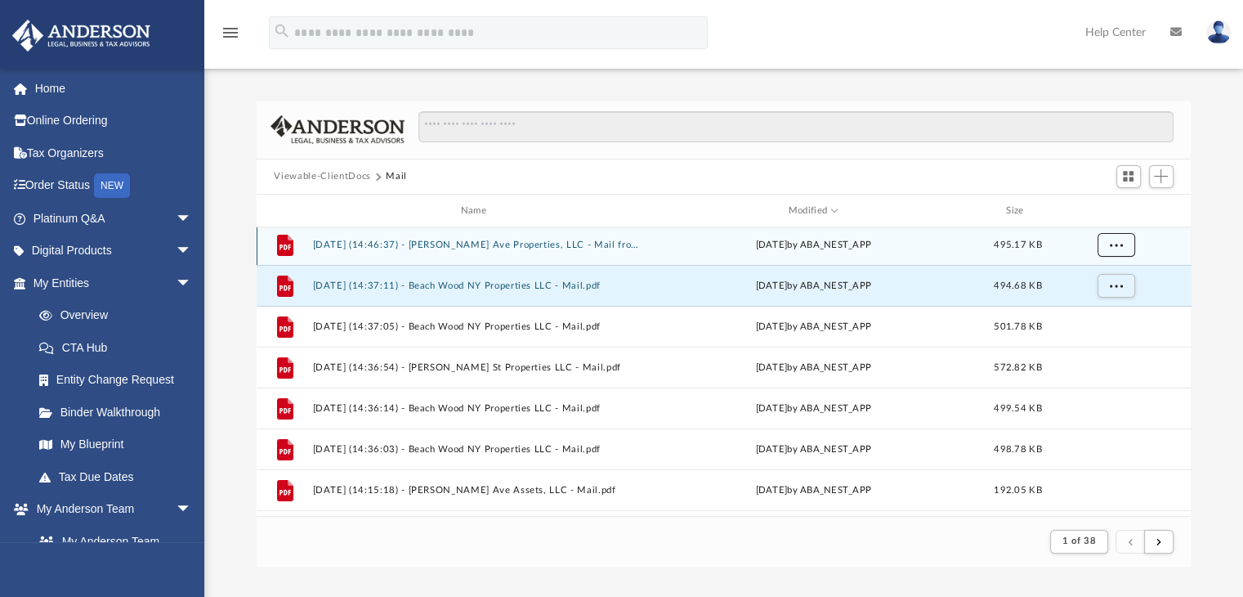
click at [1116, 243] on span "More options" at bounding box center [1115, 244] width 13 height 9
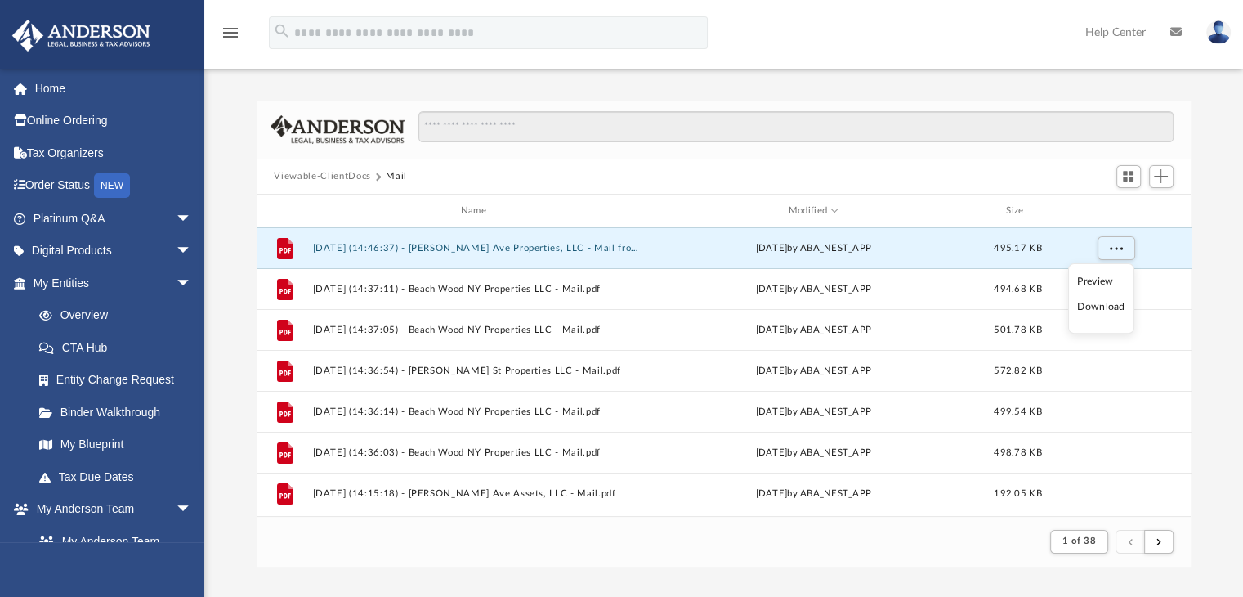
click at [807, 21] on div "menu search Site Menu add senthilkumar3045@gmail.com My Profile Reset Password …" at bounding box center [621, 40] width 1219 height 56
click at [1116, 249] on span "More options" at bounding box center [1115, 248] width 13 height 9
click at [1111, 307] on li "Download" at bounding box center [1100, 306] width 47 height 17
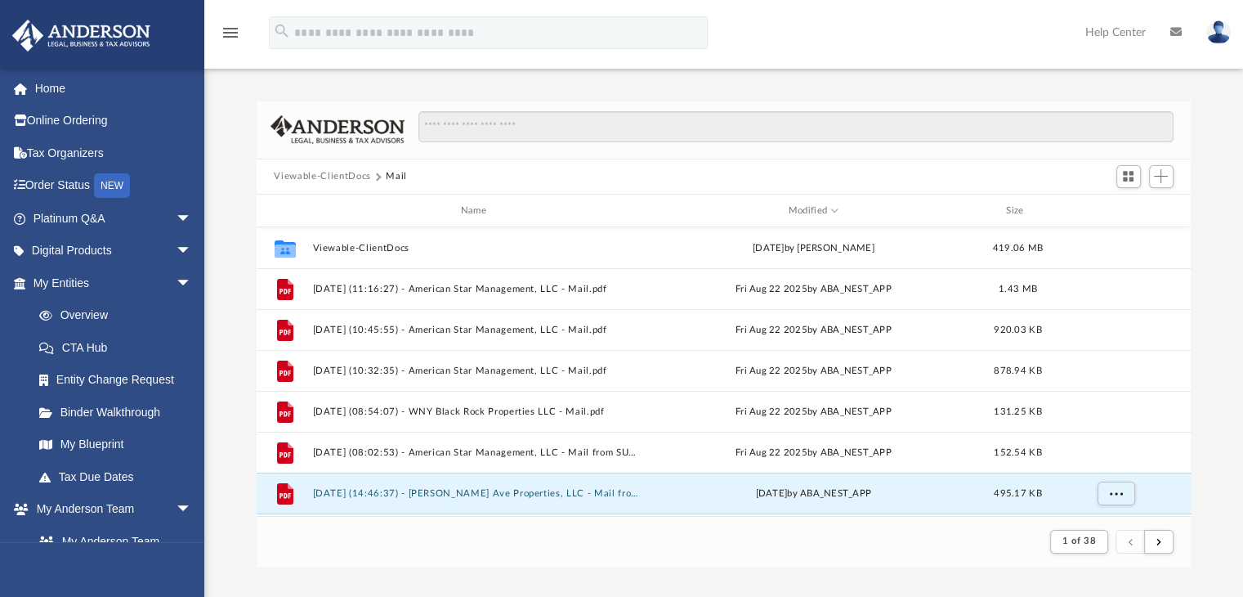
scroll to position [0, 0]
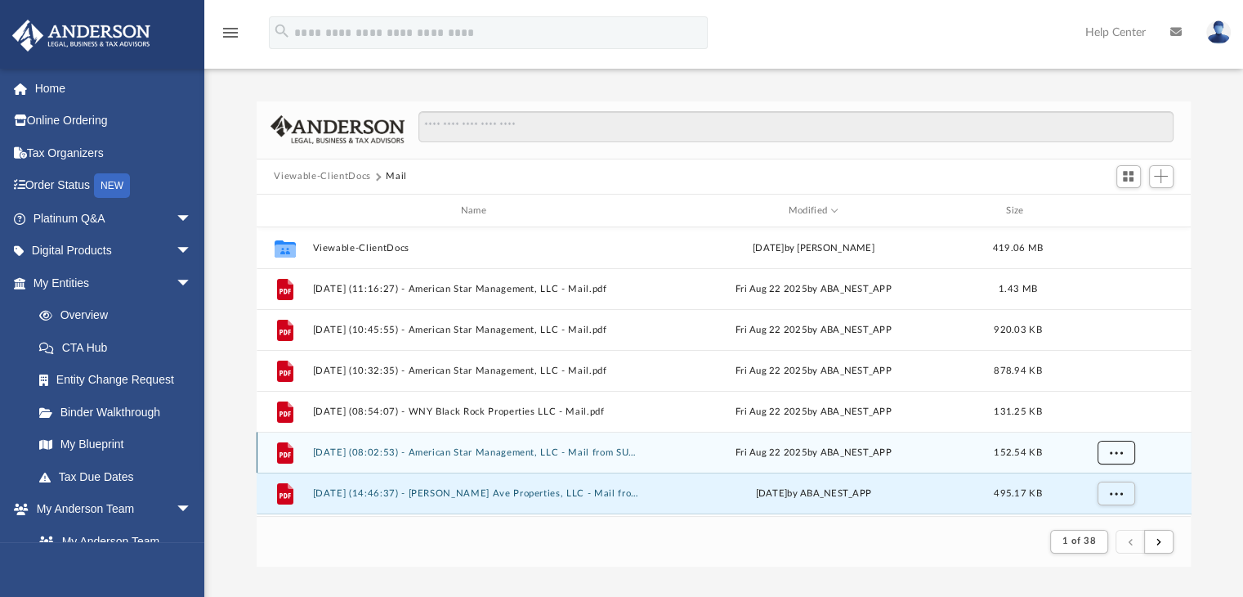
click at [1109, 449] on span "More options" at bounding box center [1115, 452] width 13 height 9
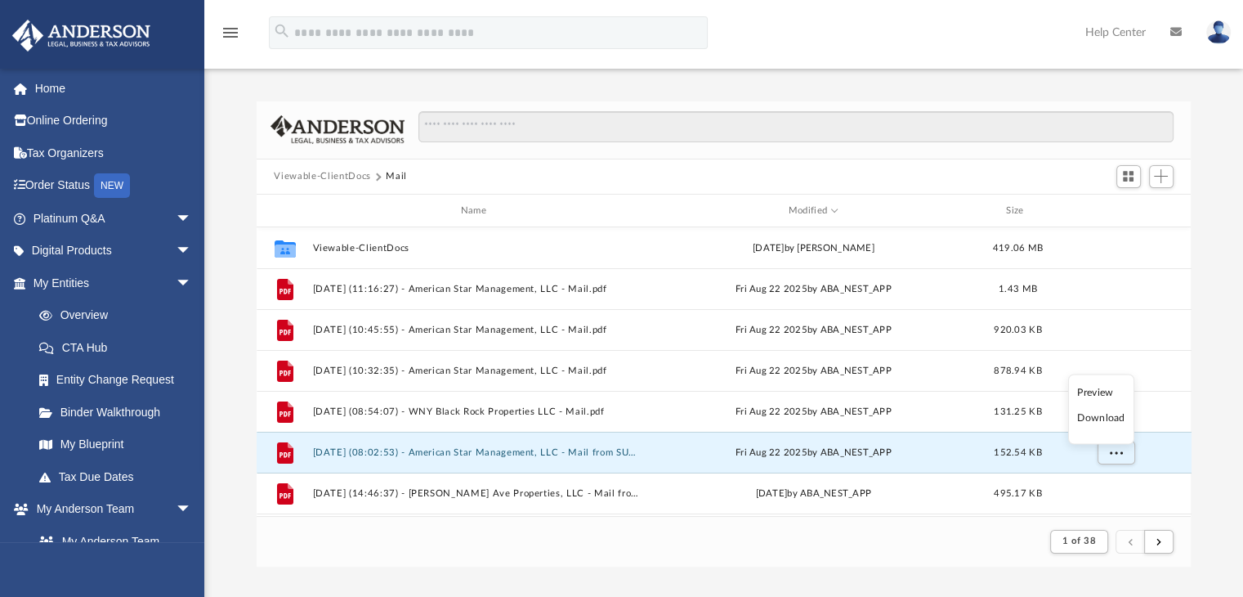
click at [1108, 419] on li "Download" at bounding box center [1100, 418] width 47 height 17
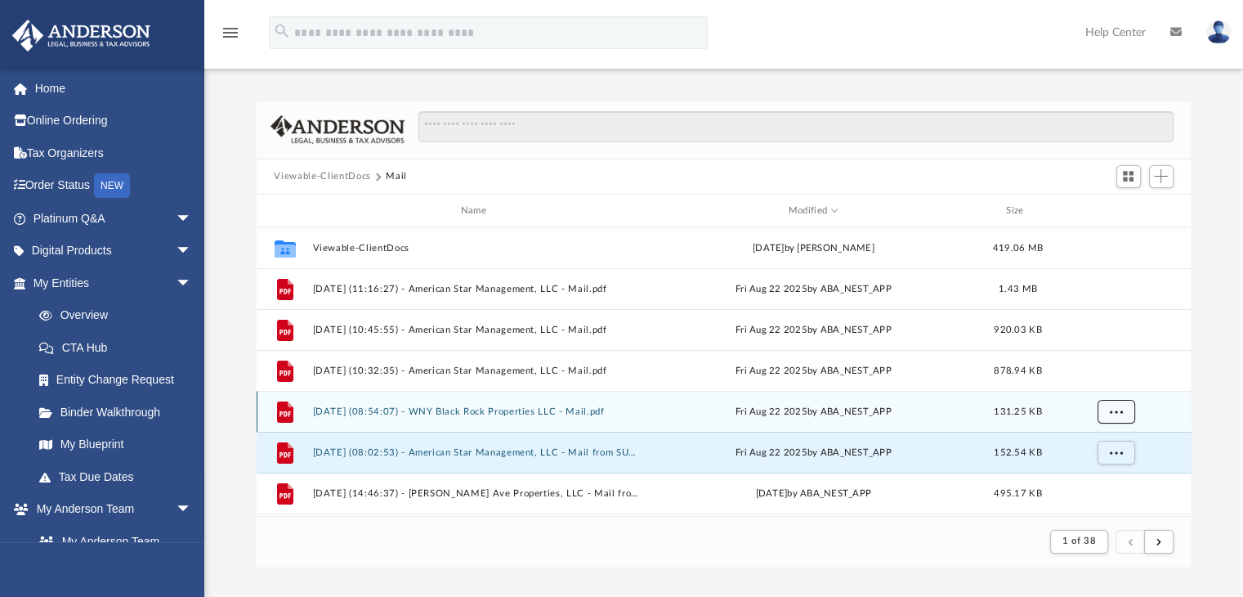
click at [1114, 414] on span "More options" at bounding box center [1115, 411] width 13 height 9
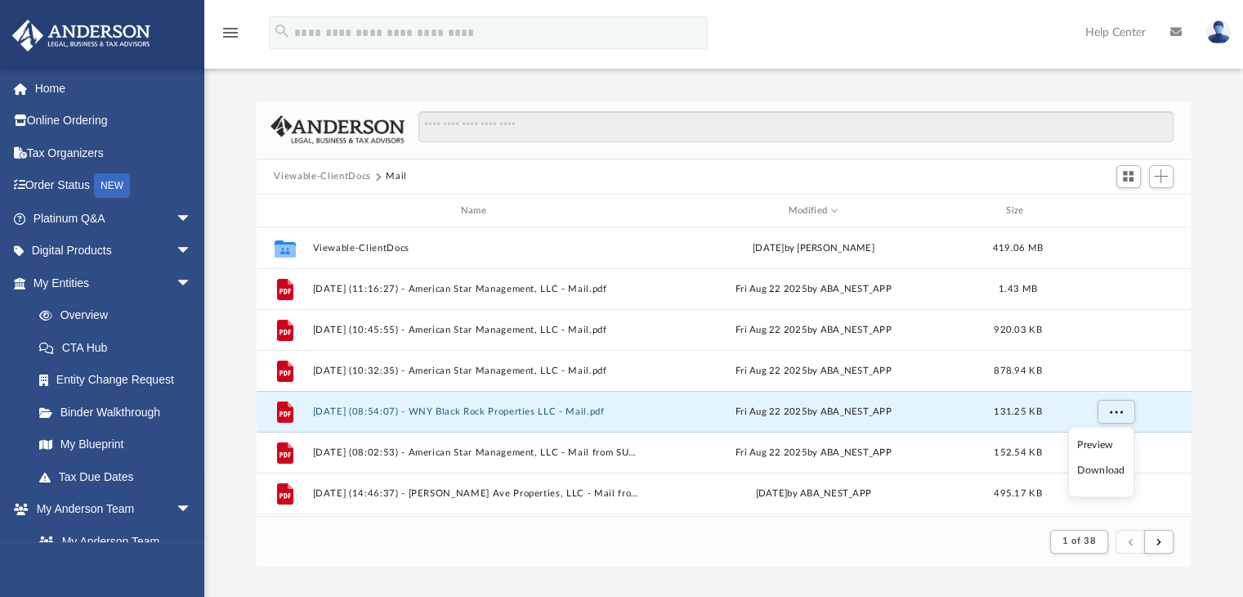
click at [1089, 466] on li "Download" at bounding box center [1100, 470] width 47 height 17
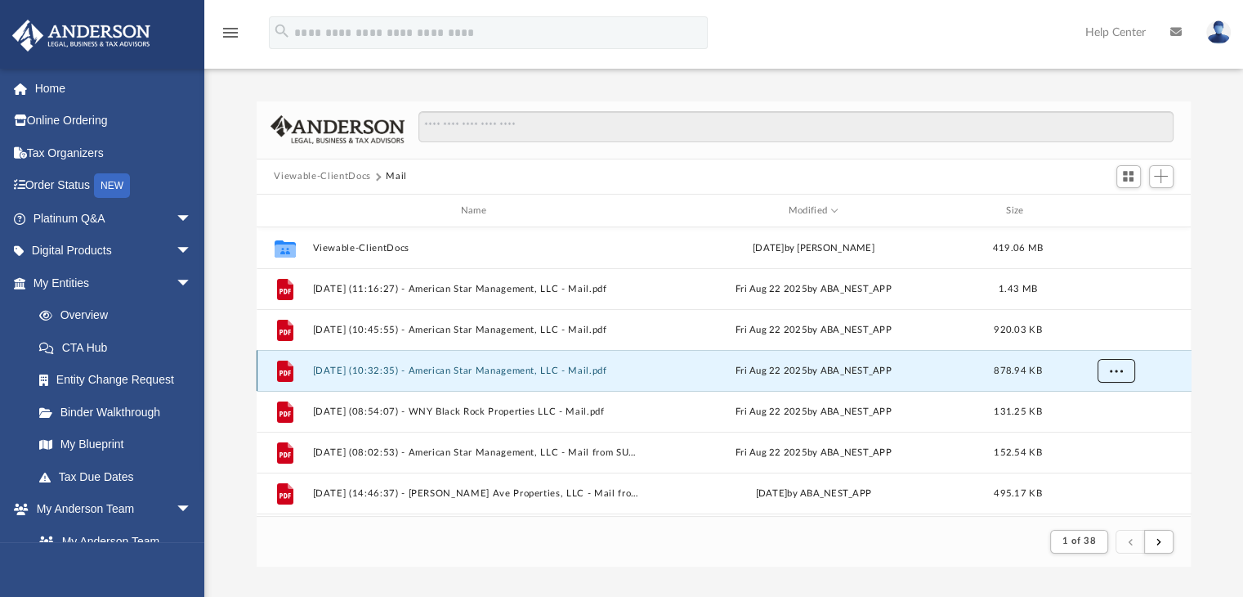
click at [1118, 363] on button "More options" at bounding box center [1116, 371] width 38 height 25
click at [1092, 425] on li "Download" at bounding box center [1100, 429] width 47 height 17
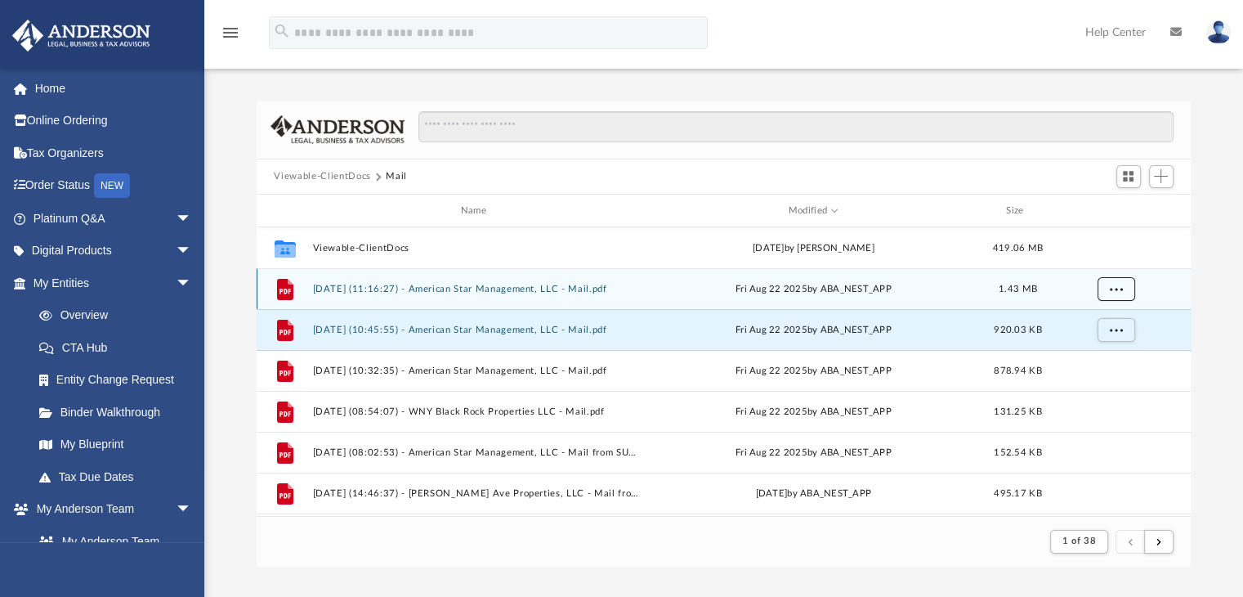
click at [1113, 293] on span "More options" at bounding box center [1115, 288] width 13 height 9
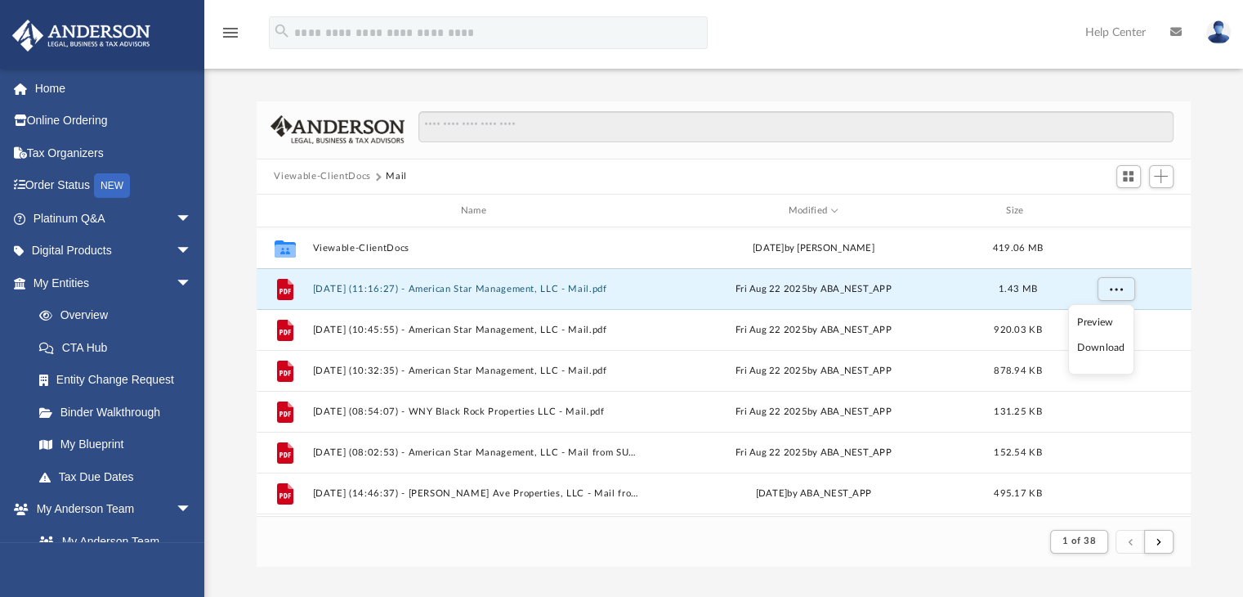
click at [1091, 344] on li "Download" at bounding box center [1100, 347] width 47 height 17
drag, startPoint x: 774, startPoint y: 39, endPoint x: 773, endPoint y: 47, distance: 8.2
click at [774, 39] on div "menu search Site Menu add senthilkumar3045@gmail.com My Profile Reset Password …" at bounding box center [621, 40] width 1219 height 56
